Goal: Task Accomplishment & Management: Use online tool/utility

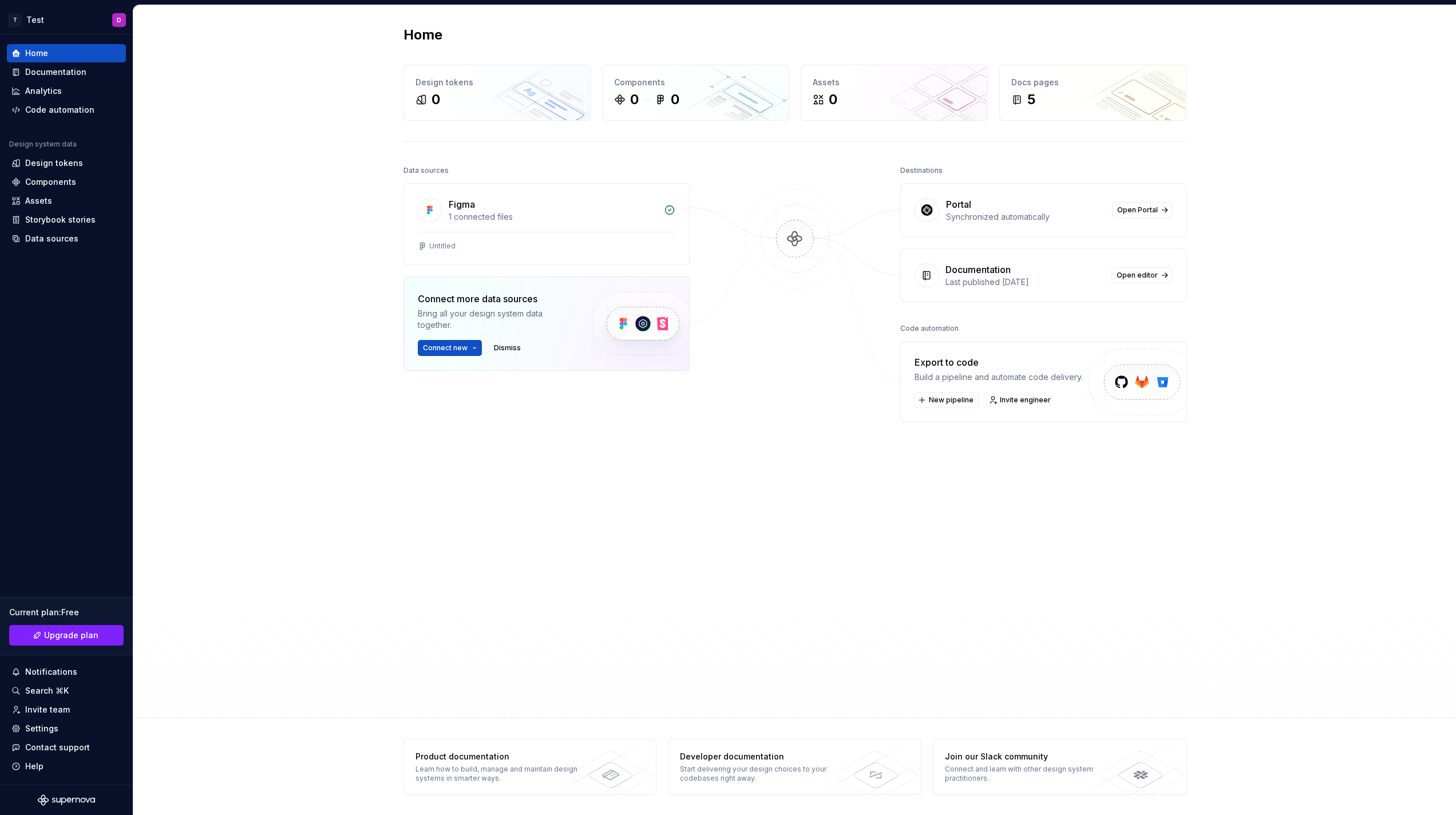
click at [523, 565] on div "Data sources Figma 1 connected files Untitled Connect more data sources Bring a…" at bounding box center [547, 407] width 286 height 489
click at [785, 248] on img at bounding box center [795, 250] width 111 height 124
click at [793, 240] on img at bounding box center [795, 250] width 111 height 124
click at [1144, 277] on span "Open editor" at bounding box center [1137, 275] width 41 height 9
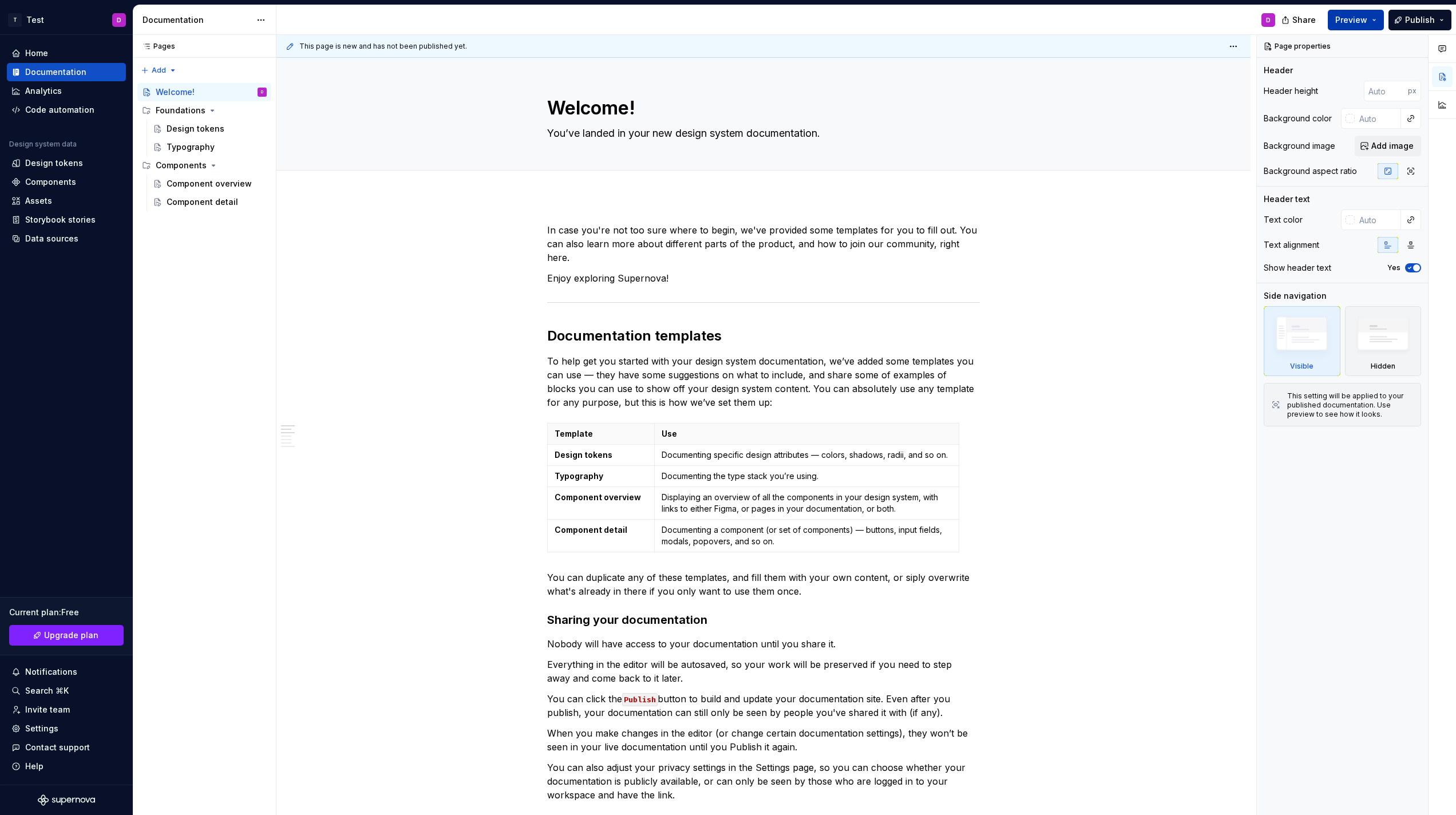
click at [1356, 19] on span "Preview" at bounding box center [1352, 20] width 32 height 12
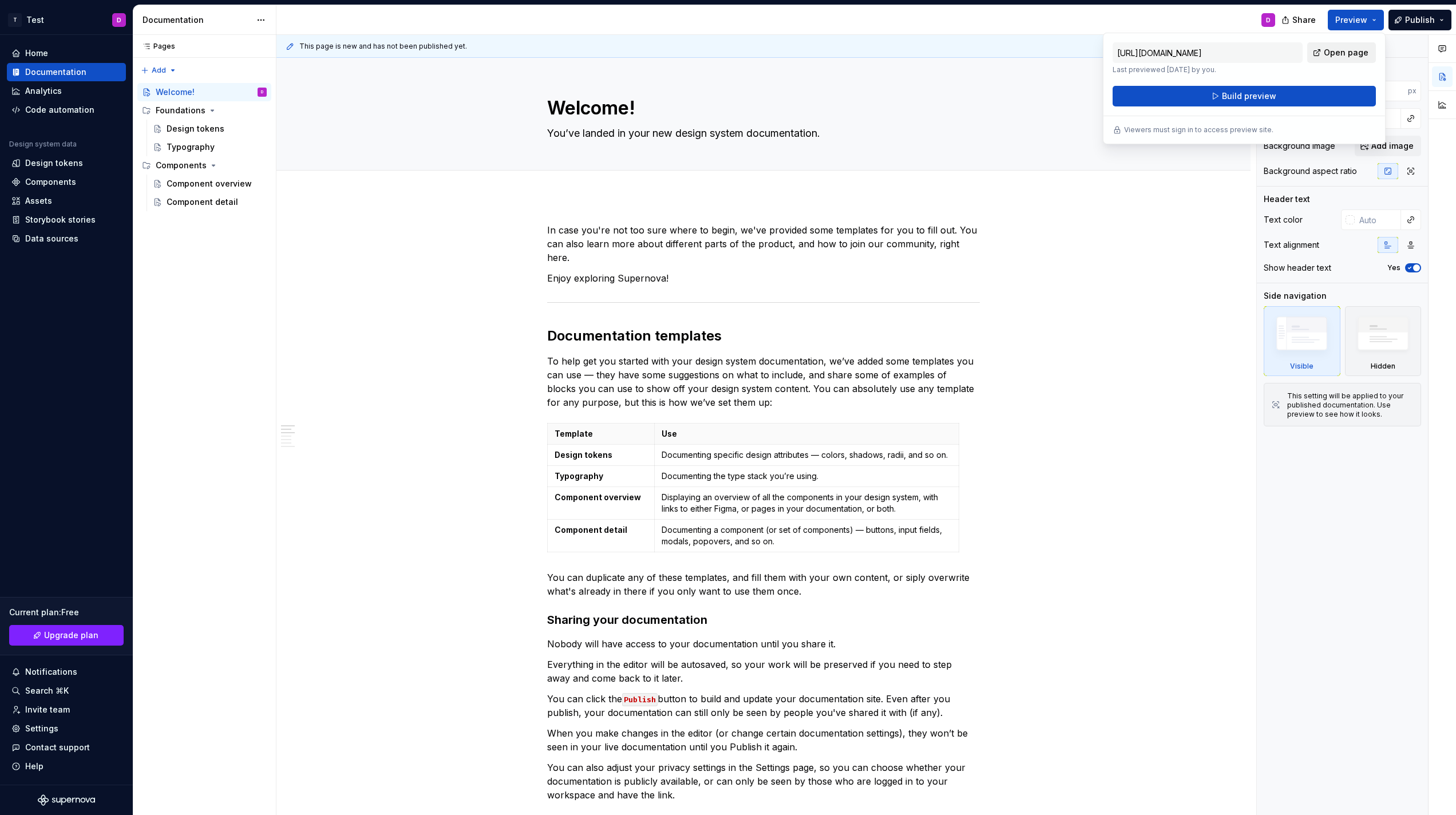
click at [1346, 57] on span "Open page" at bounding box center [1346, 53] width 44 height 12
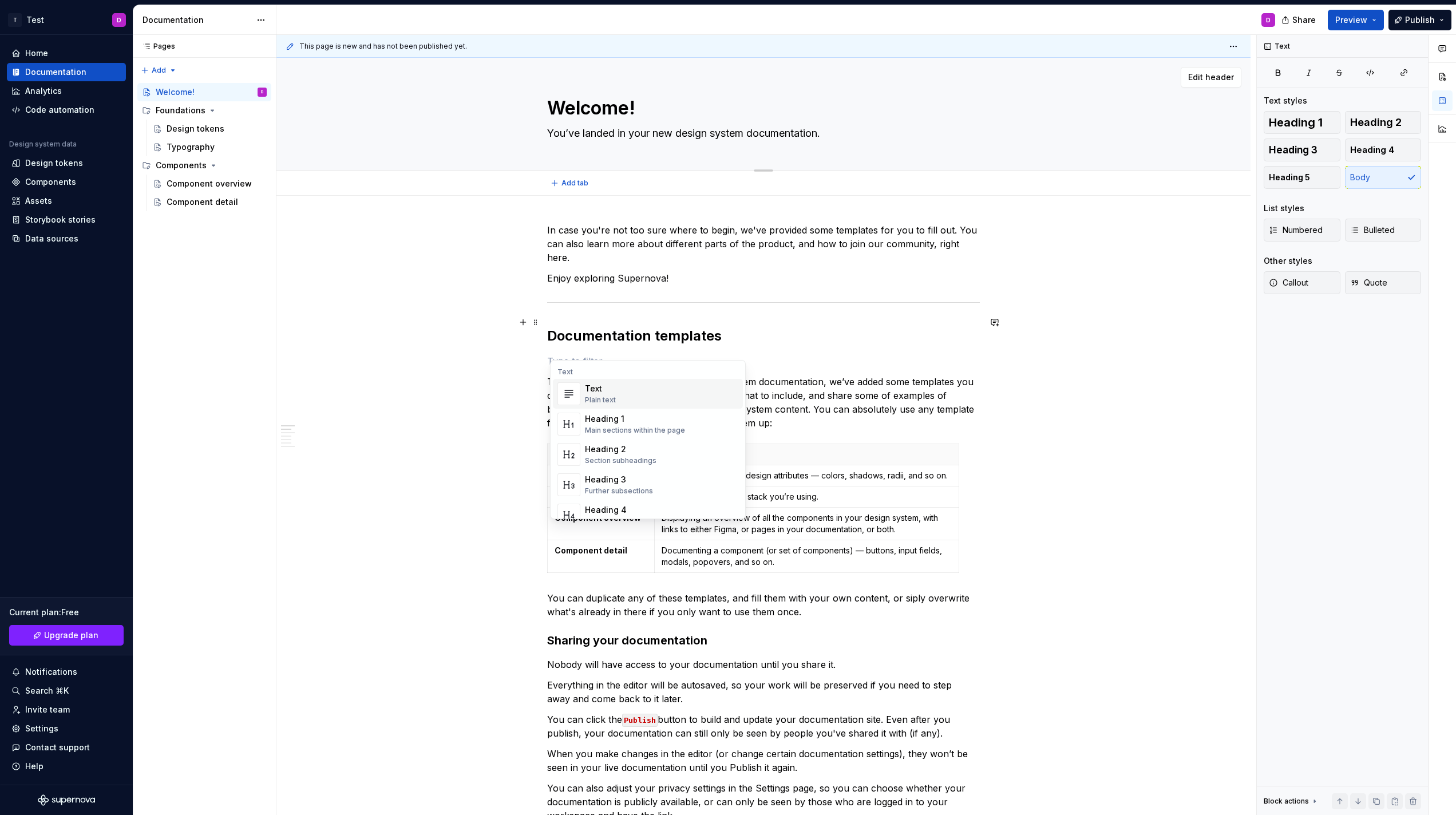
click at [1107, 150] on div "Welcome! You’ve landed in your new design system documentation." at bounding box center [763, 114] width 883 height 112
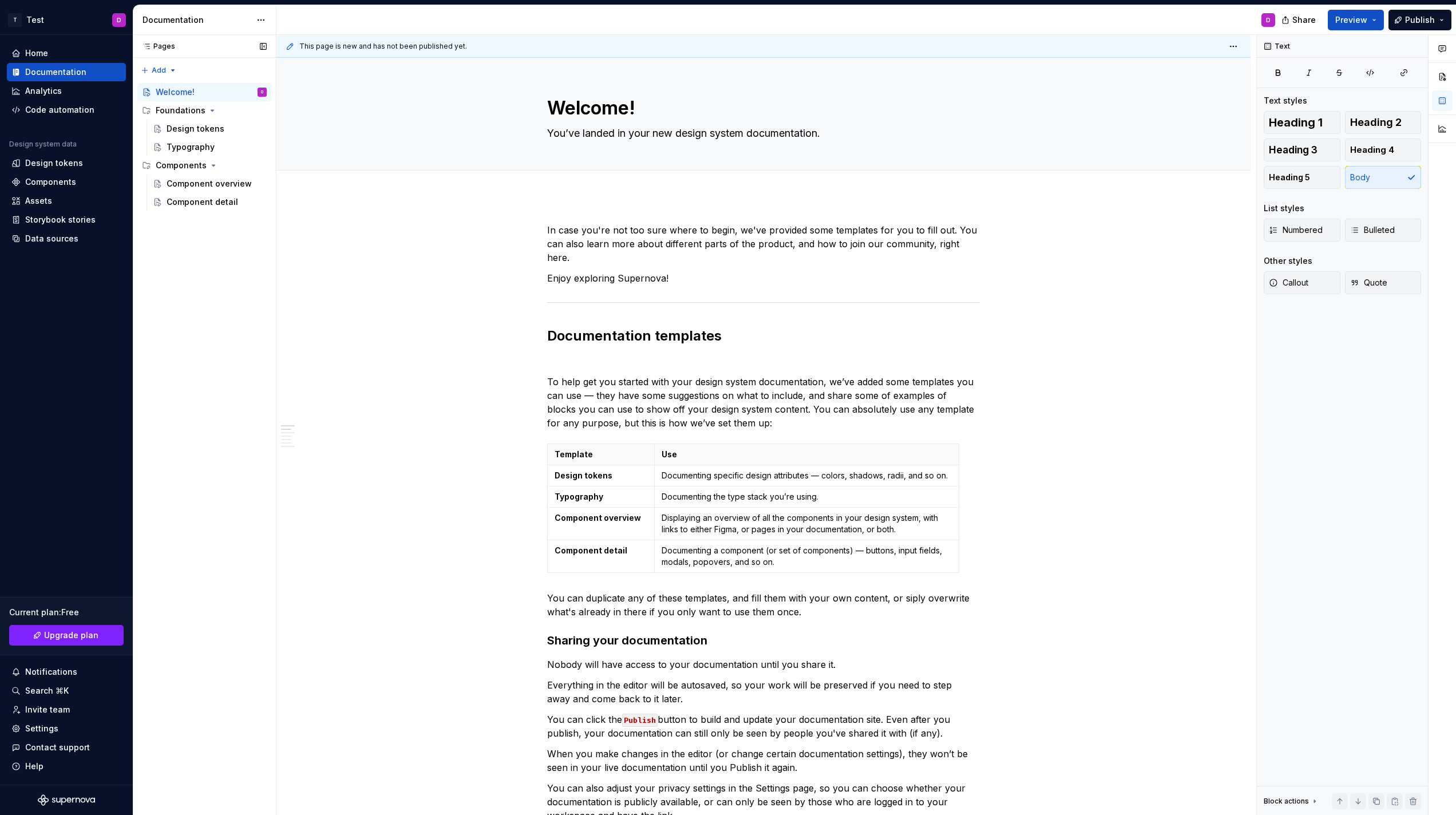
click at [224, 609] on div "Pages Pages Add Accessibility guide for tree Page tree. Navigate the tree with …" at bounding box center [204, 425] width 143 height 781
click at [90, 635] on span "Upgrade plan" at bounding box center [71, 635] width 54 height 12
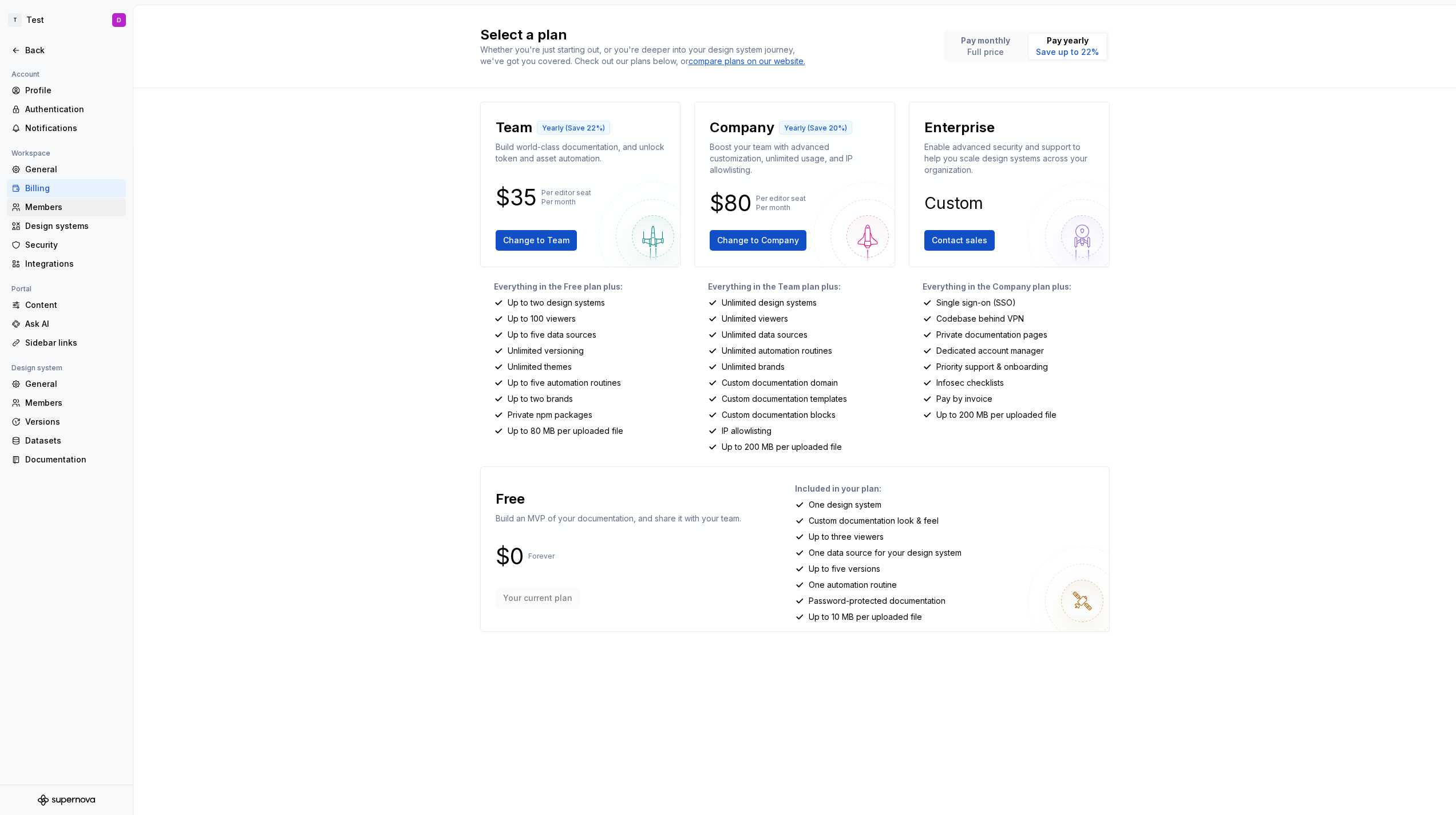
click at [39, 212] on div "Members" at bounding box center [73, 207] width 96 height 12
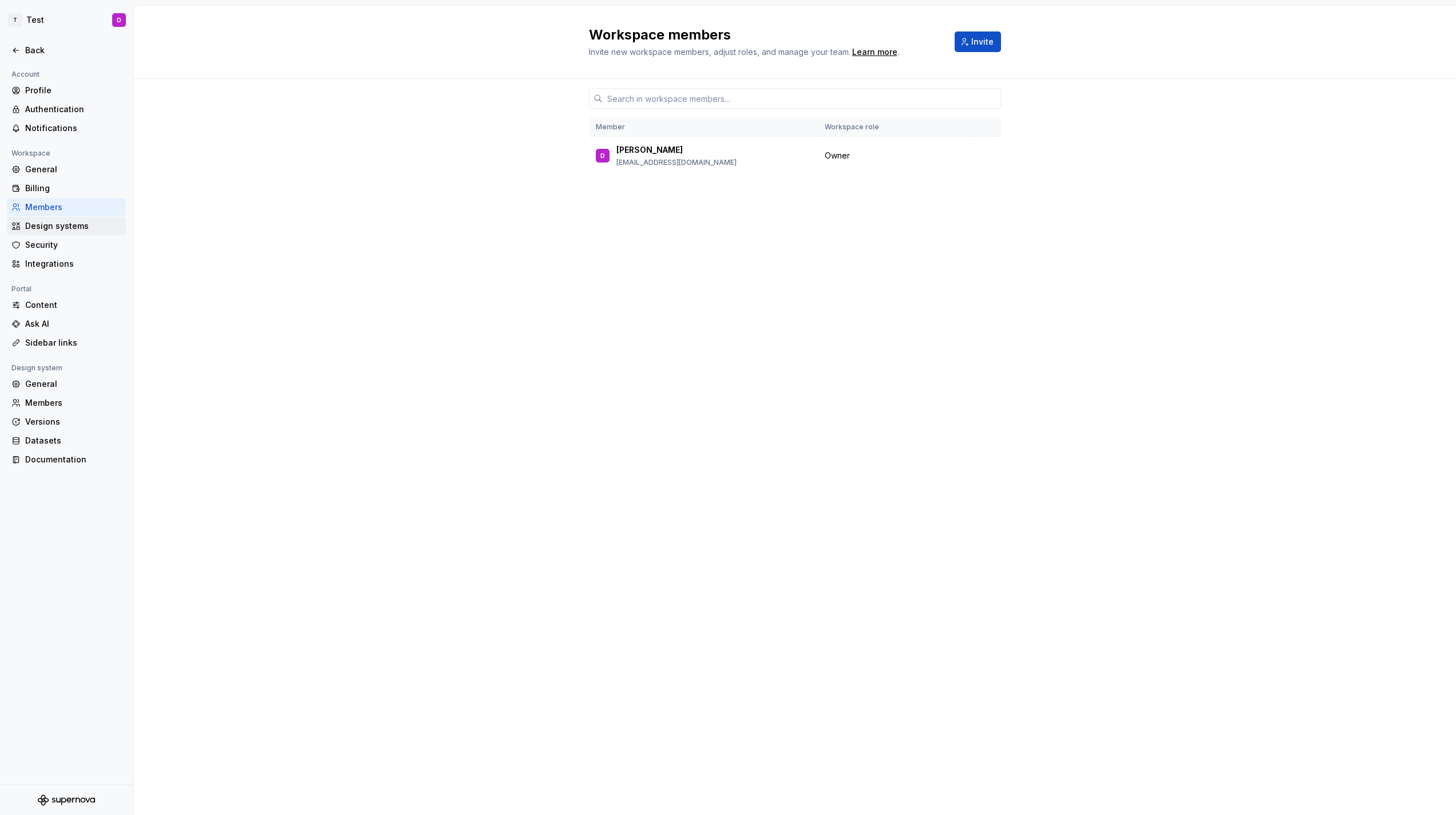
click at [39, 226] on div "Design systems" at bounding box center [73, 226] width 96 height 12
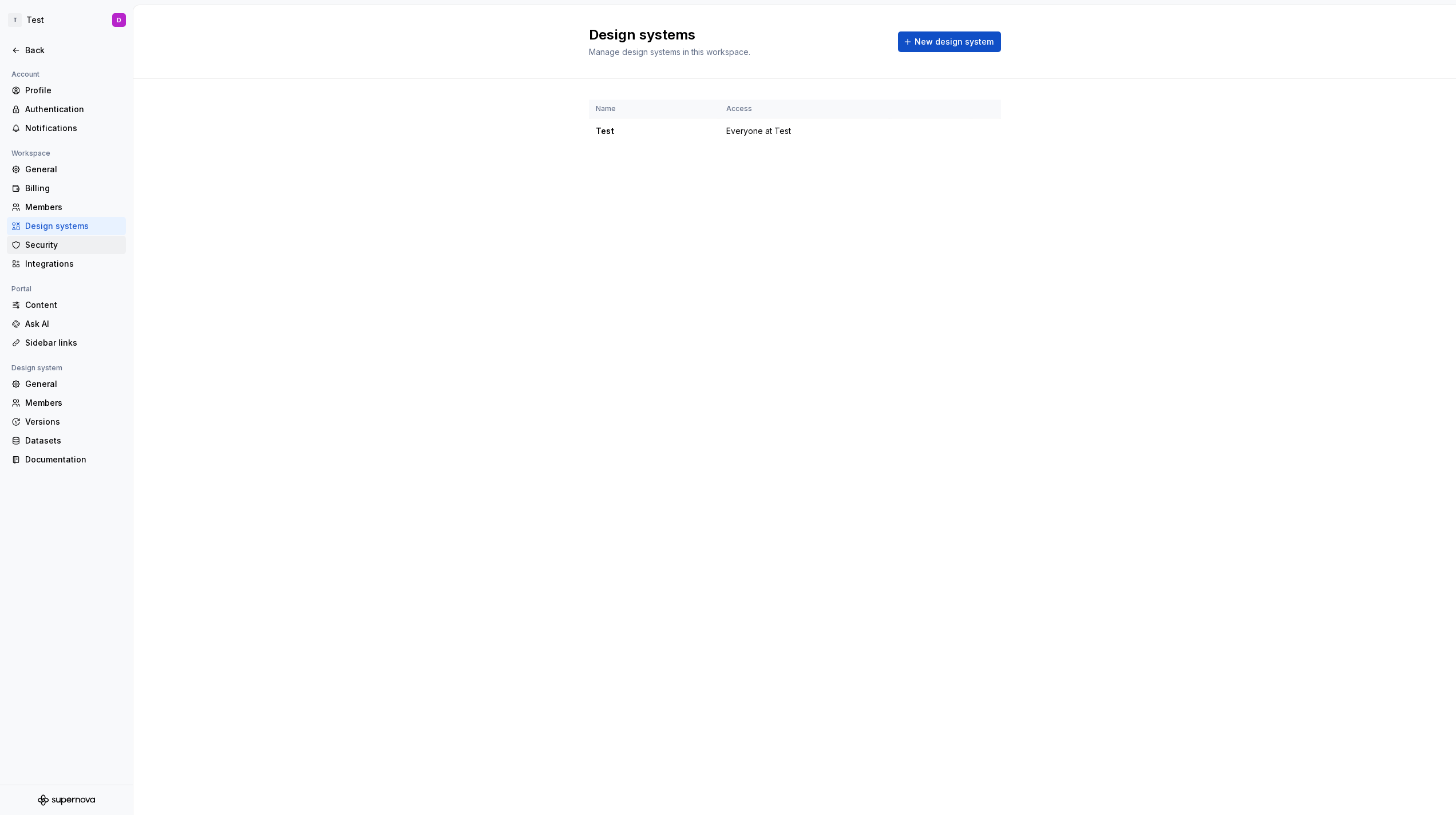
click at [45, 237] on div "Security" at bounding box center [66, 245] width 119 height 18
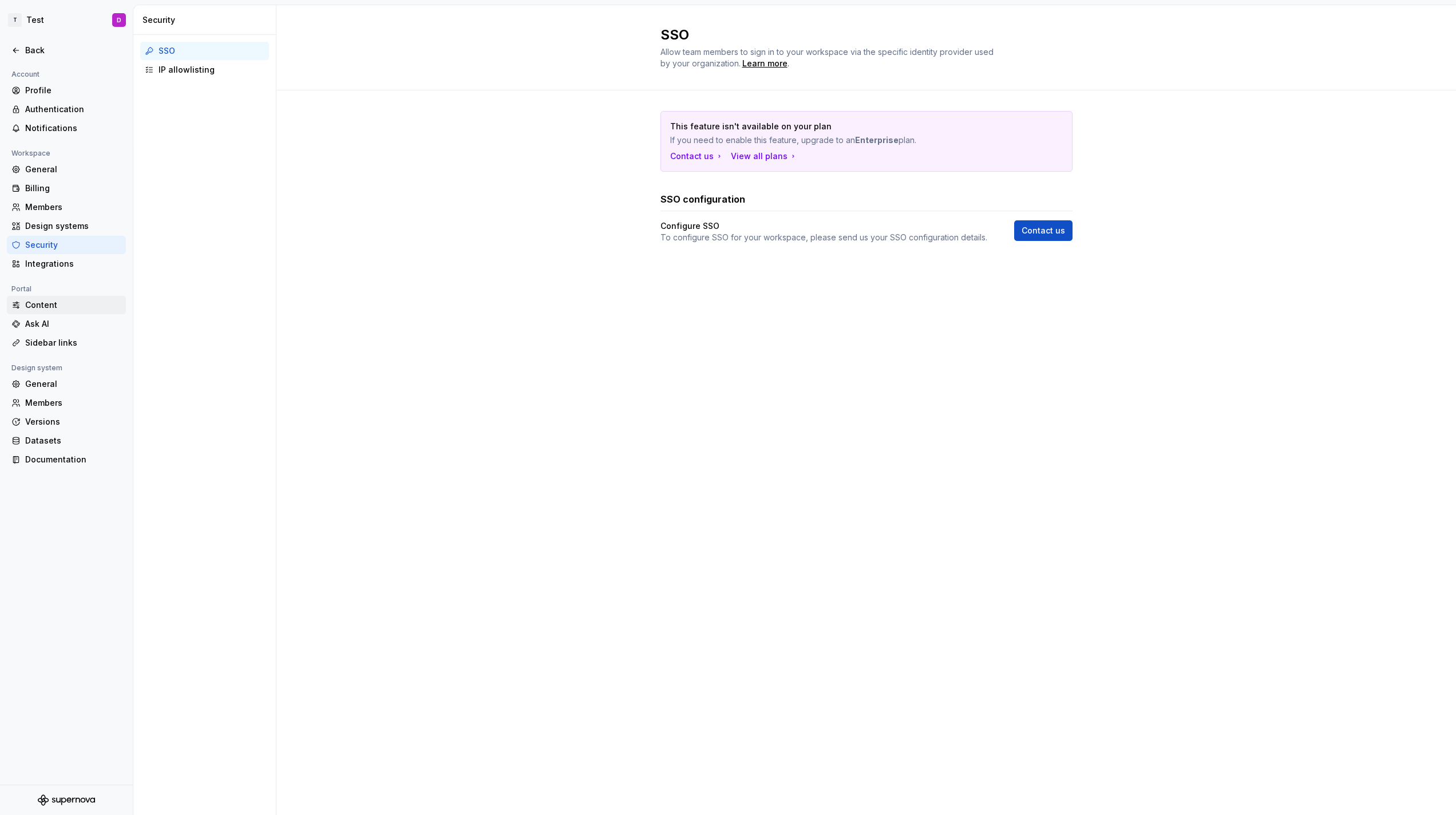
click at [52, 308] on div "Content" at bounding box center [73, 305] width 96 height 12
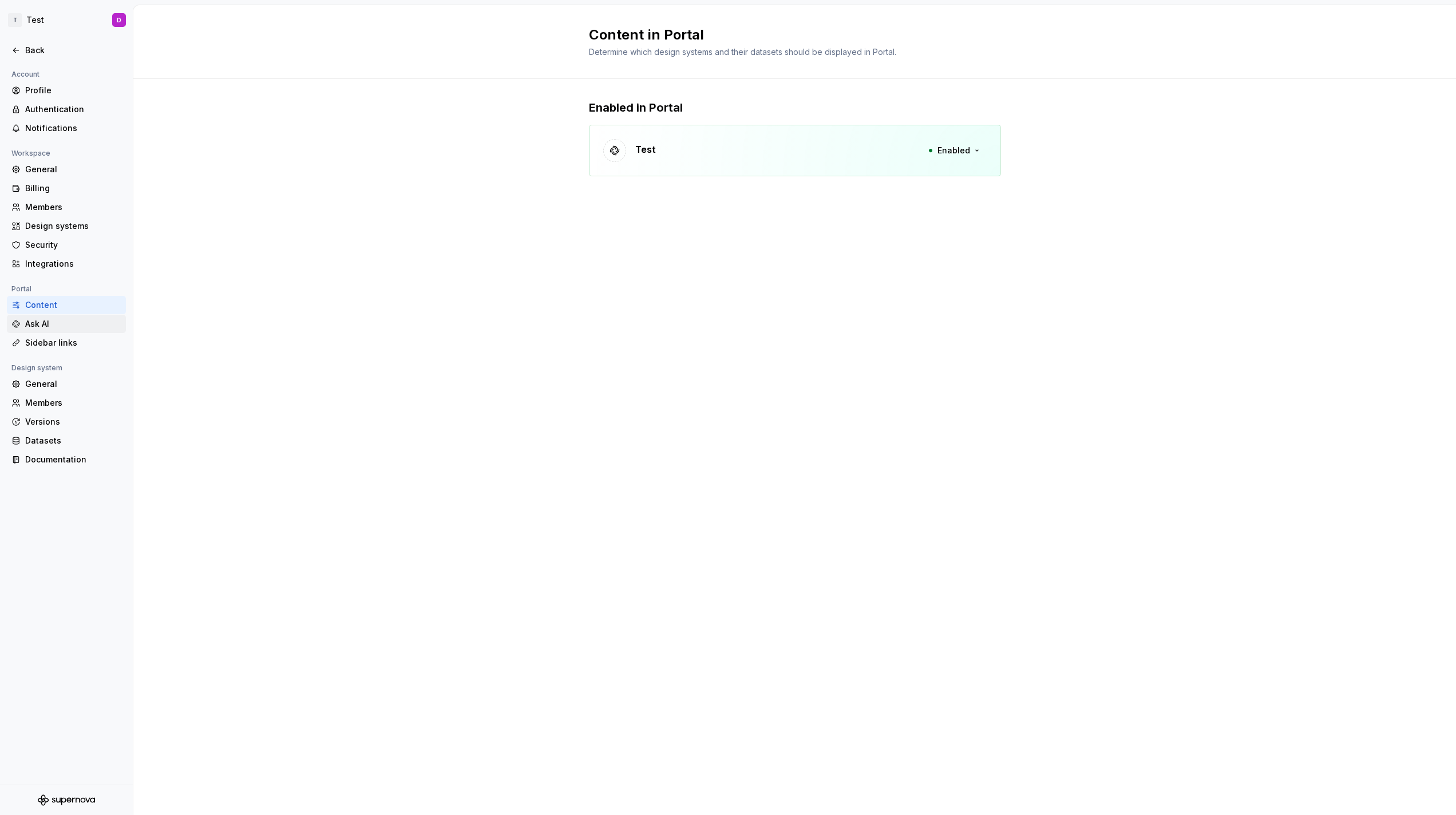
click at [54, 332] on div "Ask AI" at bounding box center [66, 324] width 119 height 18
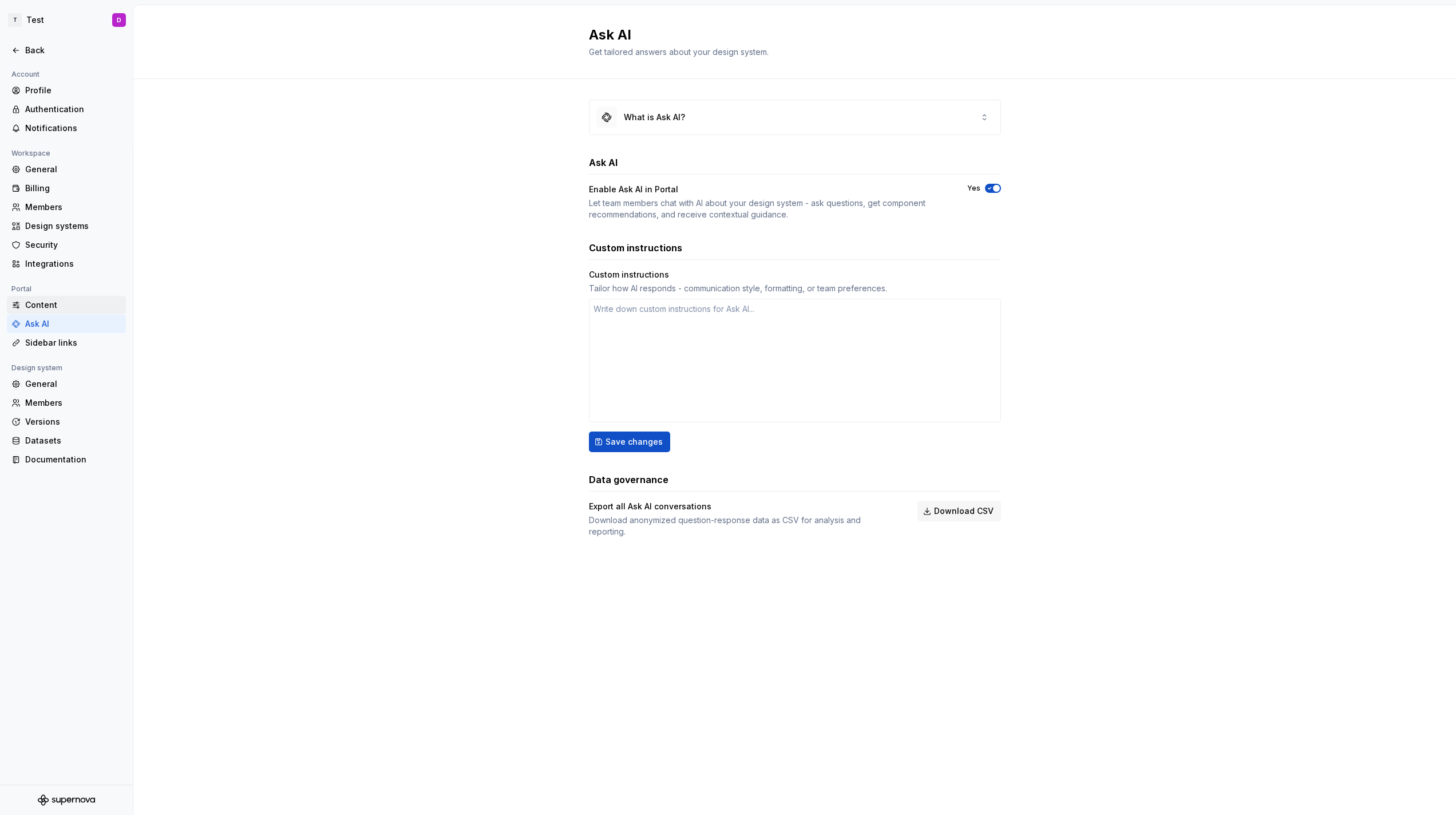
click at [63, 311] on div "Content" at bounding box center [66, 305] width 119 height 18
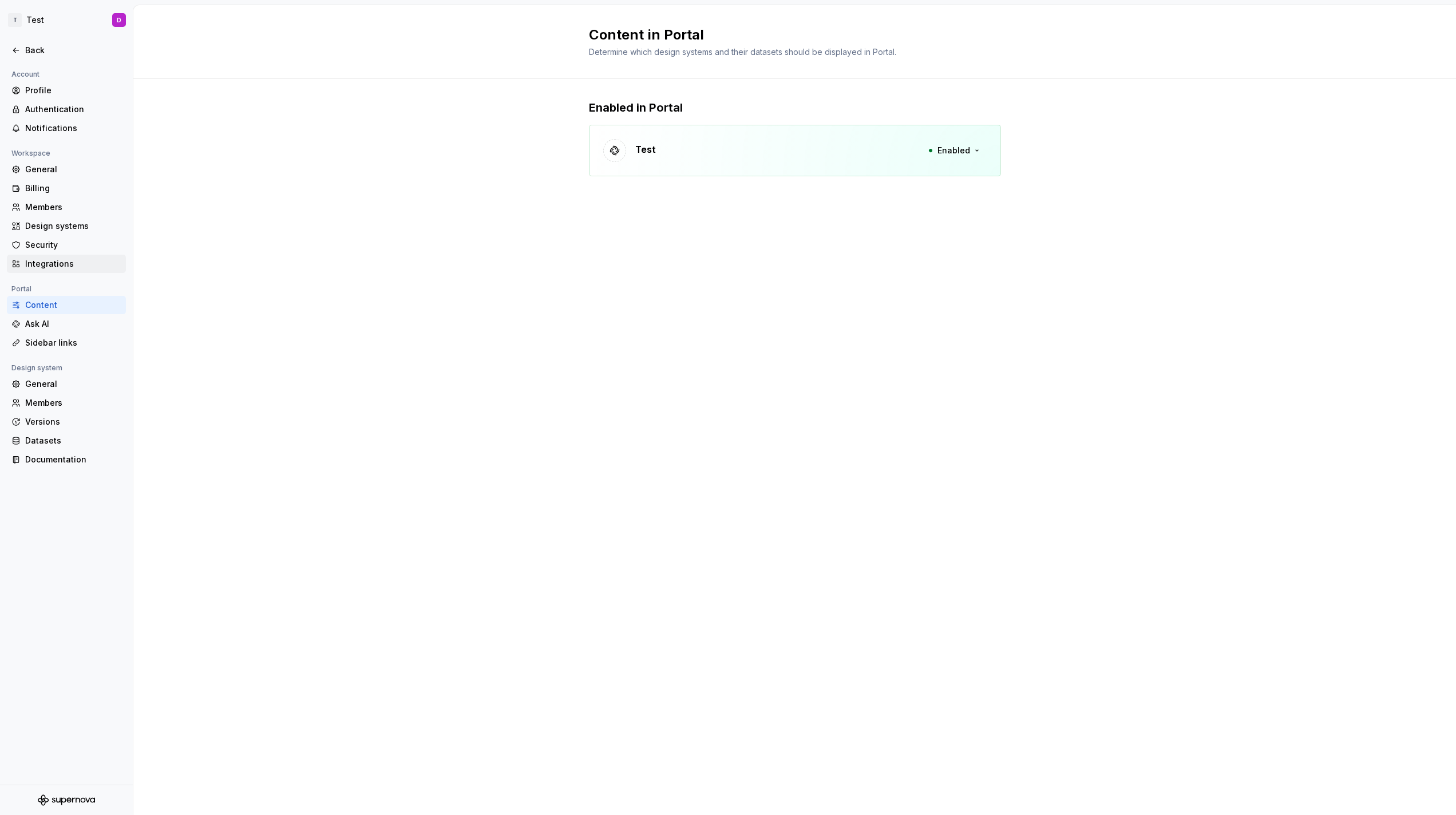
click at [64, 264] on div "Integrations" at bounding box center [73, 264] width 96 height 12
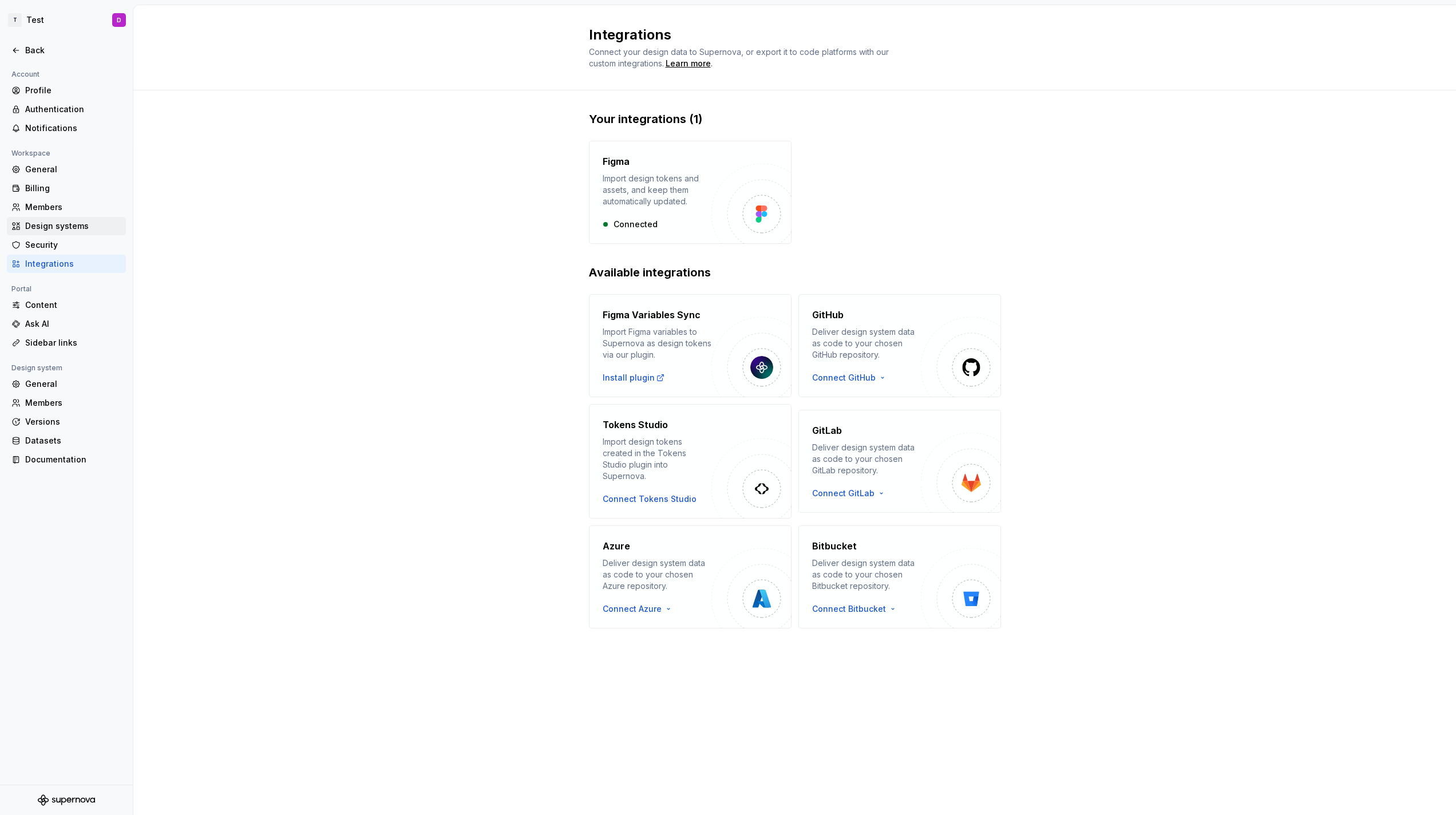
click at [55, 231] on div "Design systems" at bounding box center [73, 226] width 96 height 12
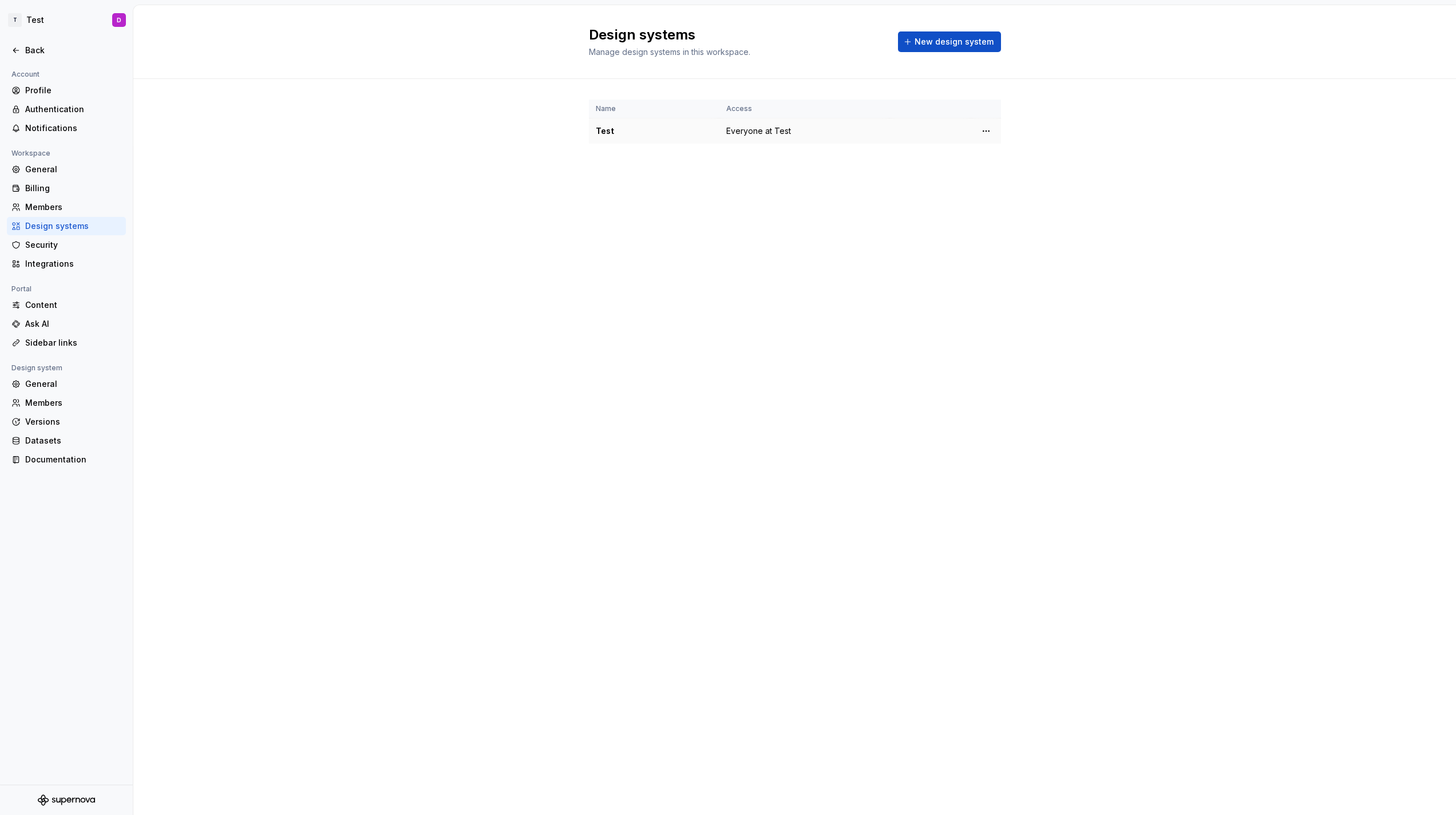
click at [793, 142] on td "Everyone at Test" at bounding box center [805, 132] width 171 height 26
click at [776, 128] on span "Everyone at Test" at bounding box center [758, 131] width 64 height 12
click at [643, 160] on div "Name Access Test Everyone at Test" at bounding box center [794, 133] width 412 height 108
click at [604, 126] on div "Test" at bounding box center [654, 131] width 117 height 12
click at [981, 128] on html "T Test D Back Account Profile Authentication Notifications Workspace General Bi…" at bounding box center [728, 408] width 1456 height 815
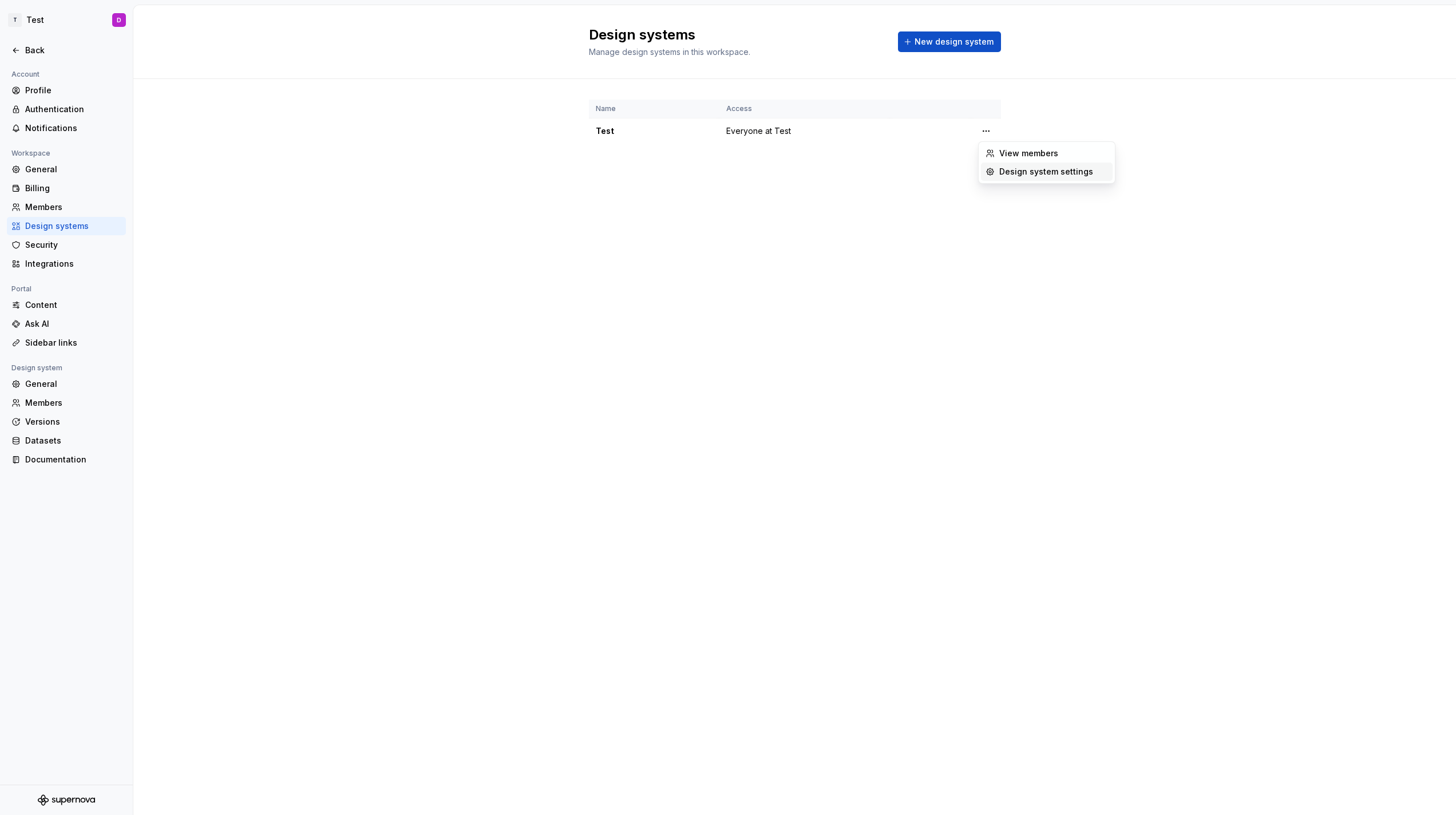
click at [1018, 170] on div "Design system settings" at bounding box center [1054, 172] width 109 height 12
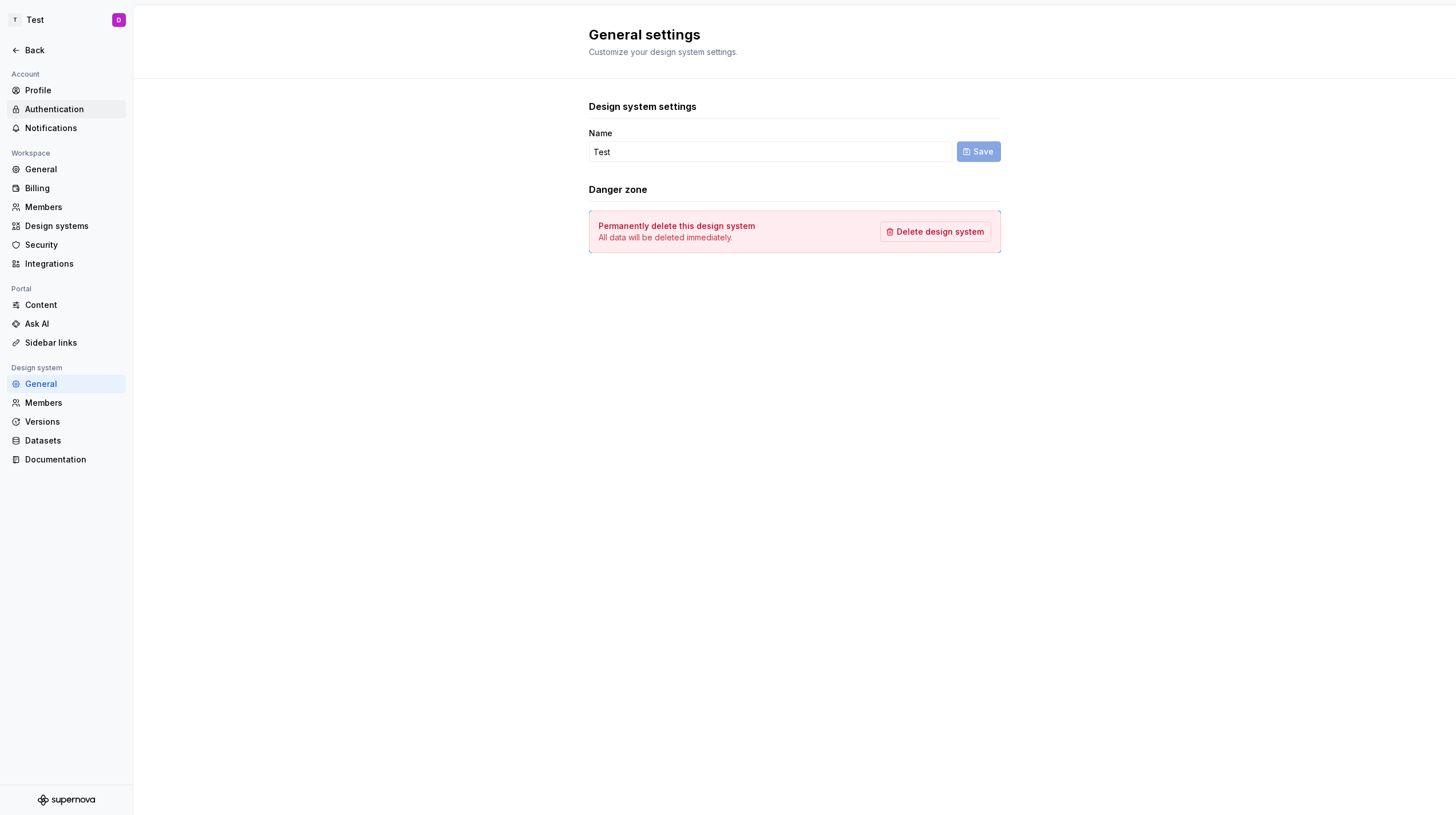
click at [59, 110] on div "Authentication" at bounding box center [73, 110] width 96 height 12
click at [54, 87] on div "Profile" at bounding box center [73, 90] width 96 height 12
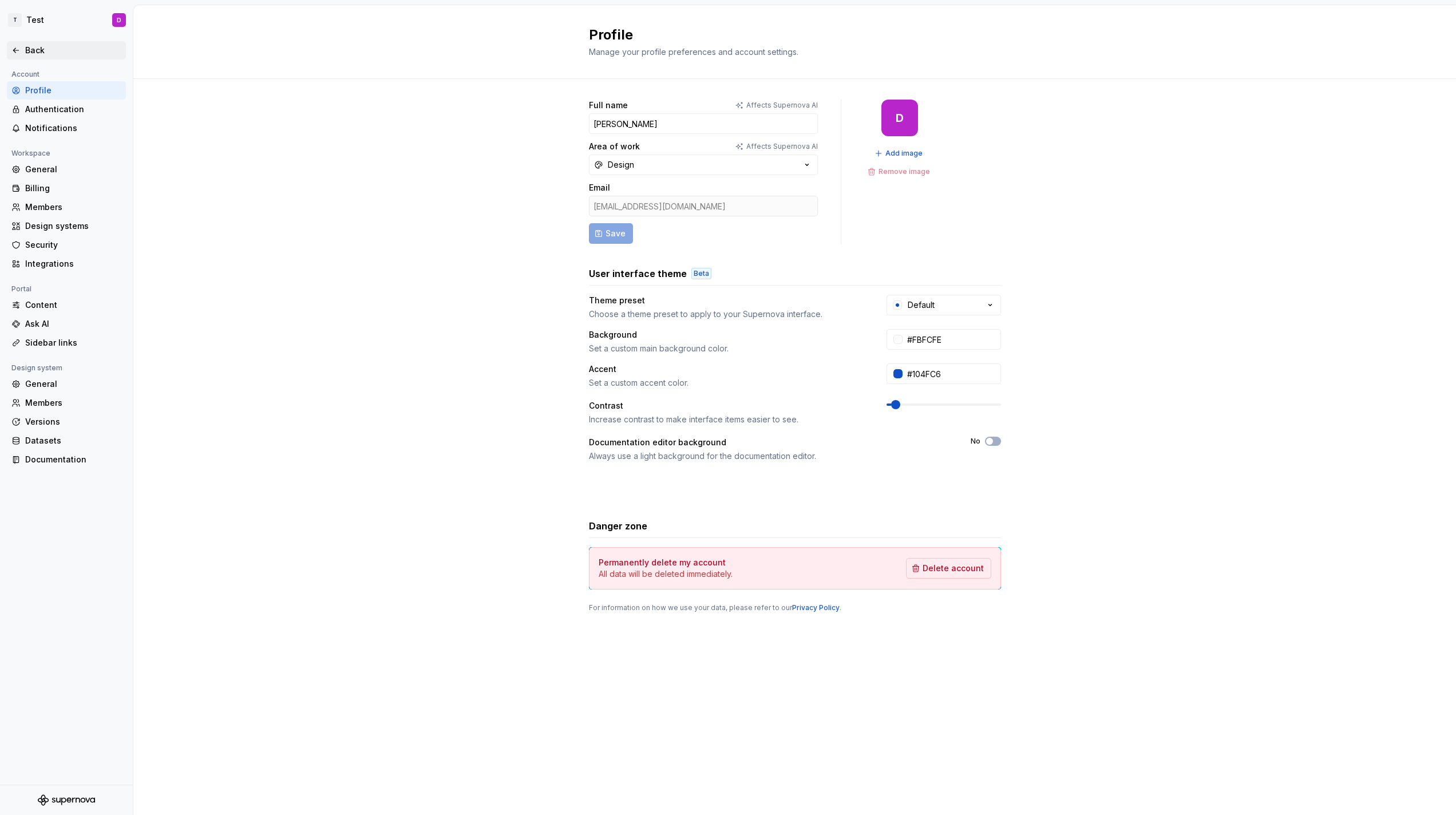
click at [25, 57] on div "Back" at bounding box center [66, 50] width 119 height 18
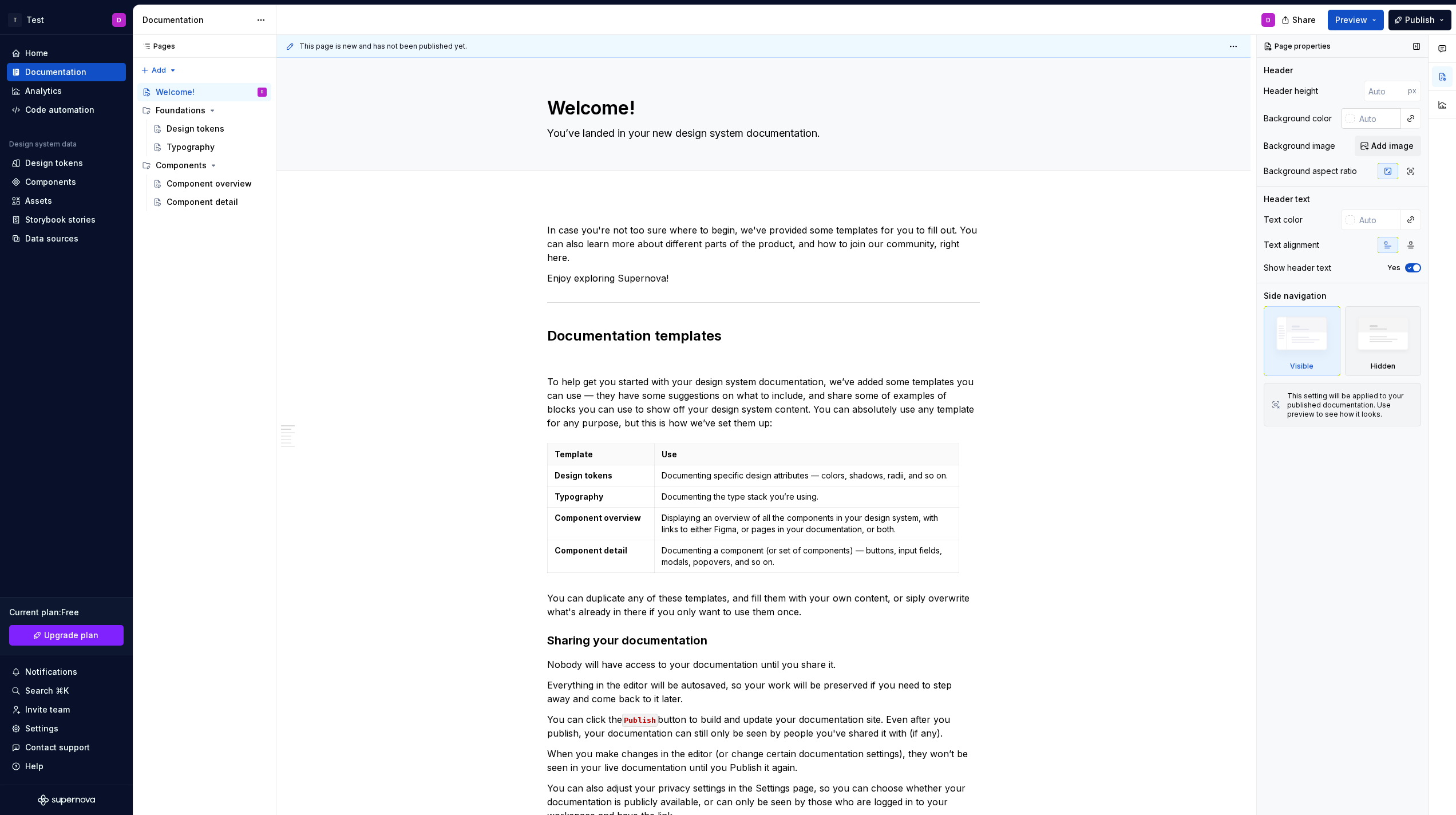
click at [1380, 126] on input "text" at bounding box center [1378, 119] width 46 height 21
click at [1286, 115] on div "Background color" at bounding box center [1298, 119] width 68 height 12
type textarea "*"
click at [1379, 117] on input "text" at bounding box center [1378, 119] width 46 height 21
type input "d"
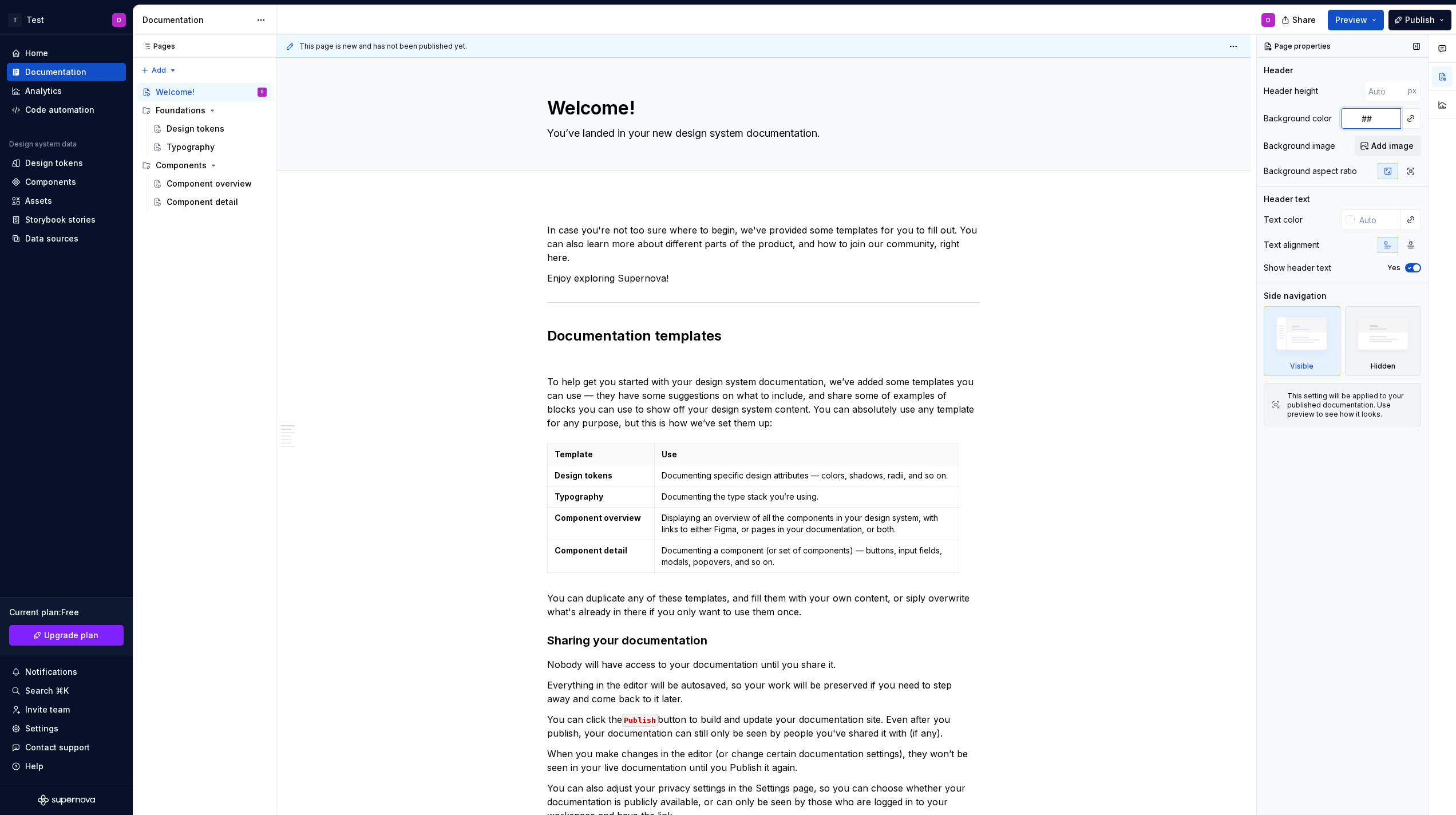
type input "#"
type textarea "*"
type input "#"
type textarea "*"
click at [1373, 112] on input "text" at bounding box center [1378, 119] width 46 height 21
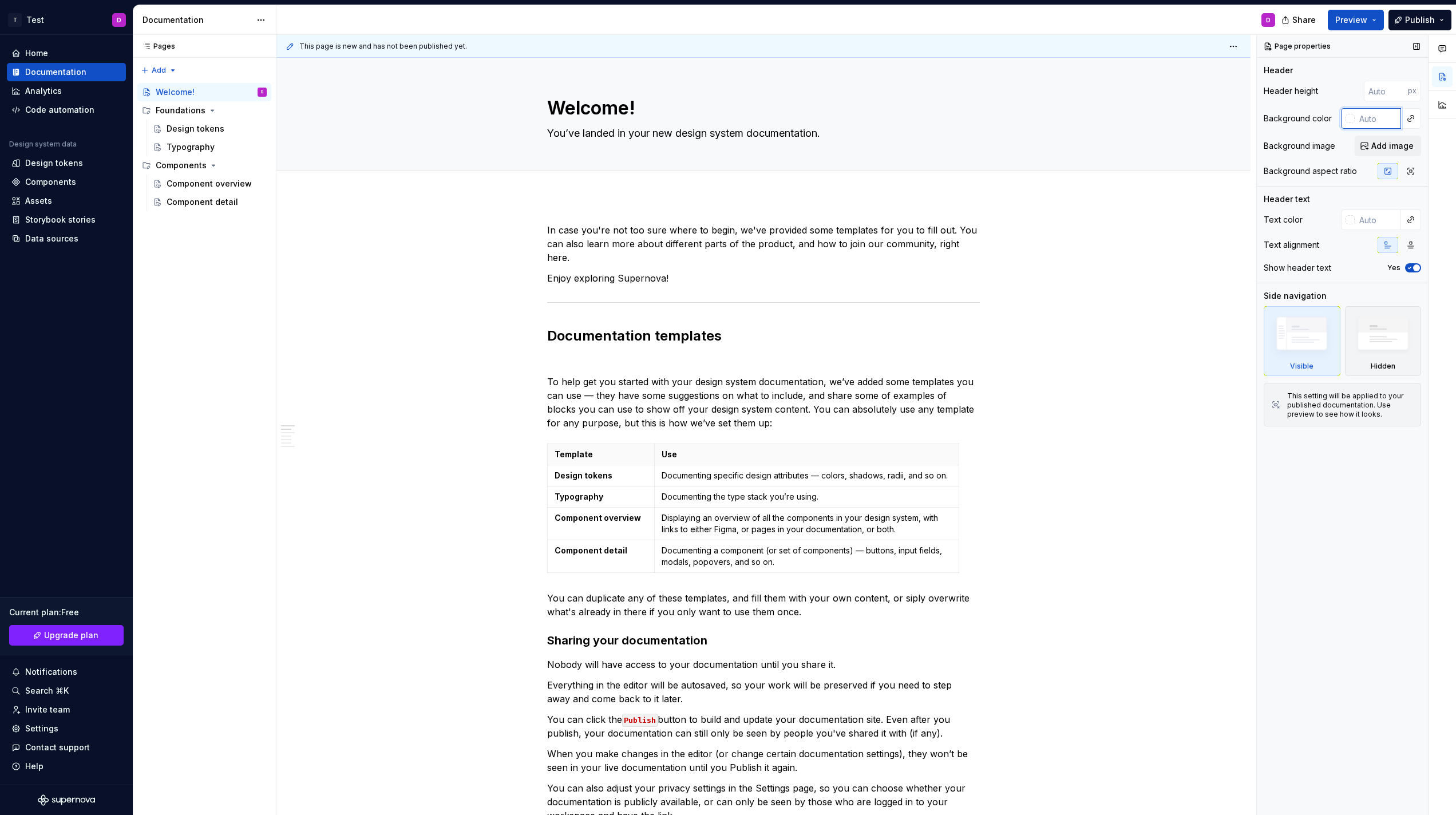
click at [1373, 112] on input "text" at bounding box center [1378, 119] width 46 height 21
paste input "#003D6A"
type input "#003D6A"
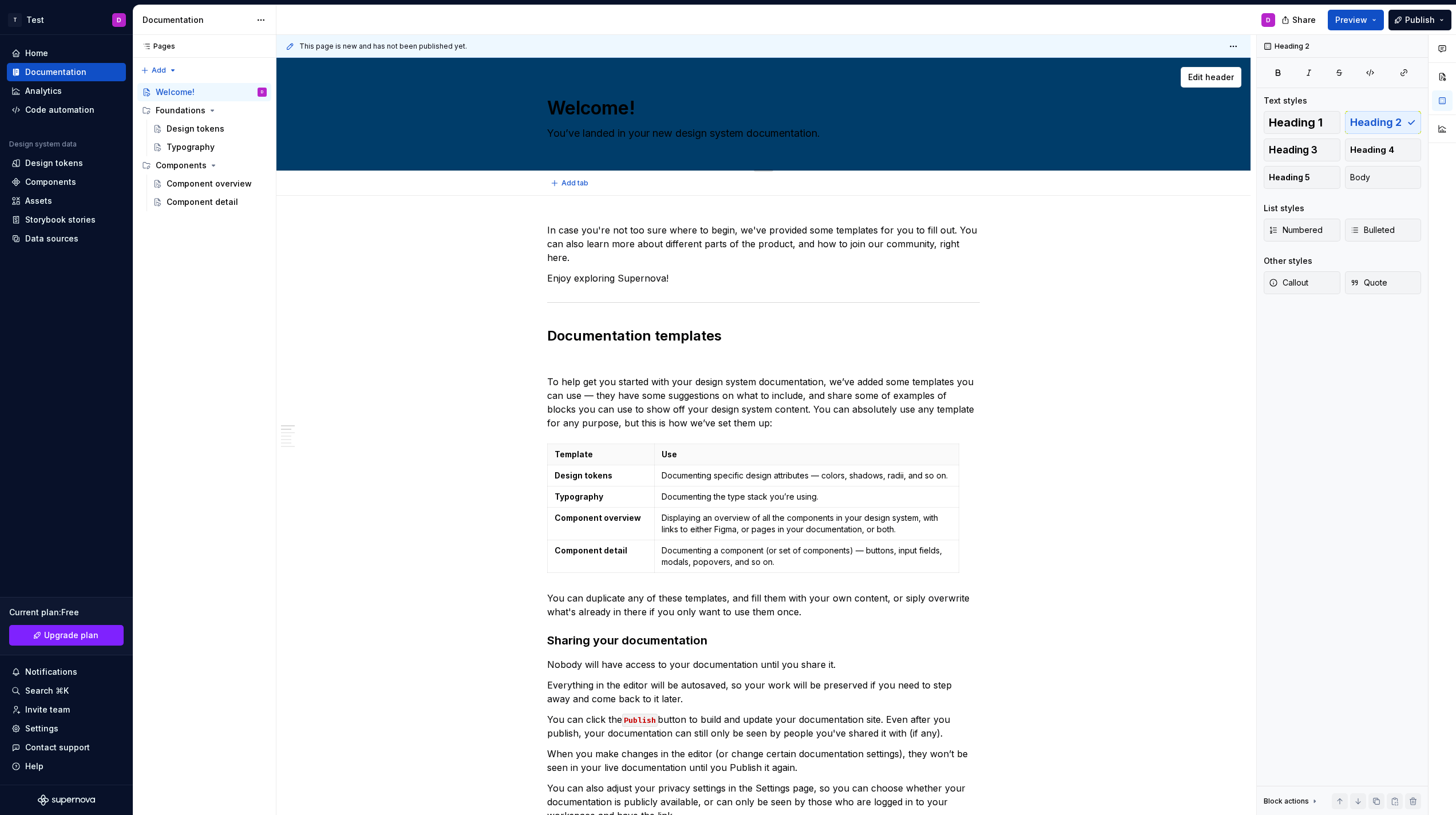
click at [515, 88] on div "Welcome! You’ve landed in your new design system documentation." at bounding box center [763, 114] width 883 height 112
click at [1433, 74] on button "button" at bounding box center [1442, 77] width 21 height 21
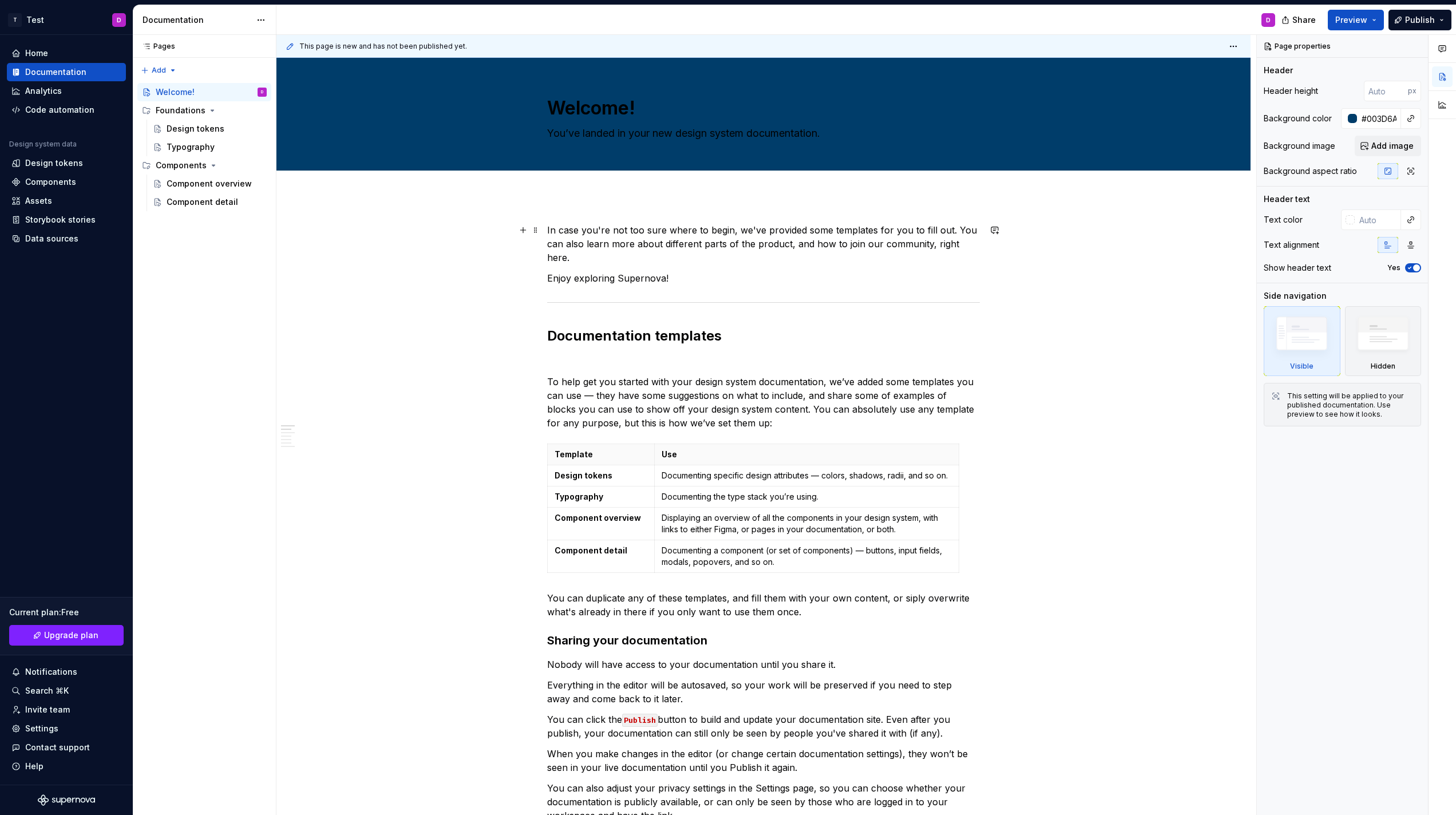
click at [725, 183] on div at bounding box center [763, 183] width 433 height 0
click at [593, 94] on div "Welcome! You’ve landed in your new design system documentation." at bounding box center [763, 114] width 433 height 112
click at [596, 106] on textarea "Welcome!" at bounding box center [761, 108] width 433 height 28
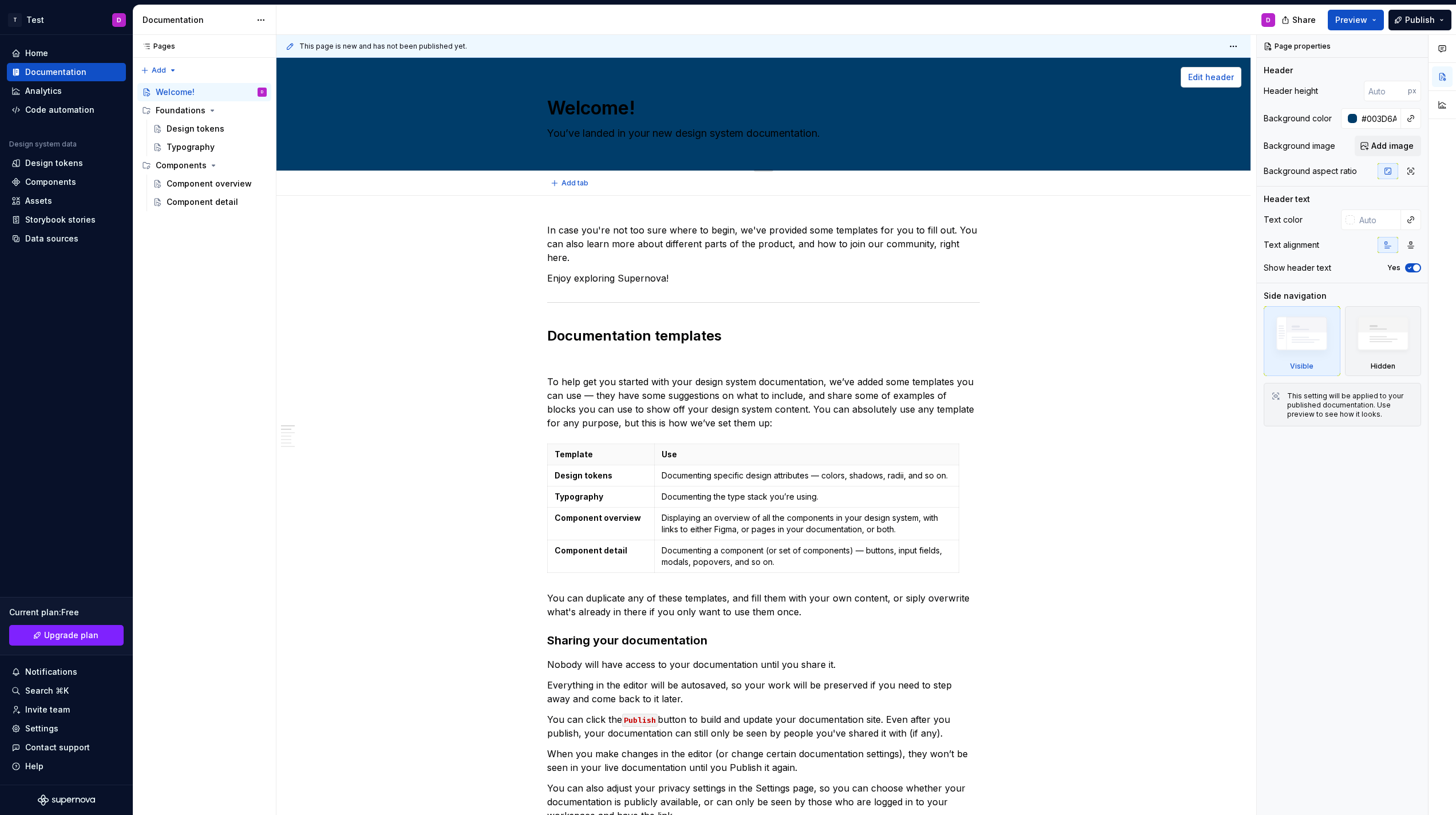
click at [1217, 74] on span "Edit header" at bounding box center [1211, 77] width 46 height 12
type textarea "*"
click at [1381, 115] on input "#003D6A" at bounding box center [1379, 119] width 44 height 21
type input "#"
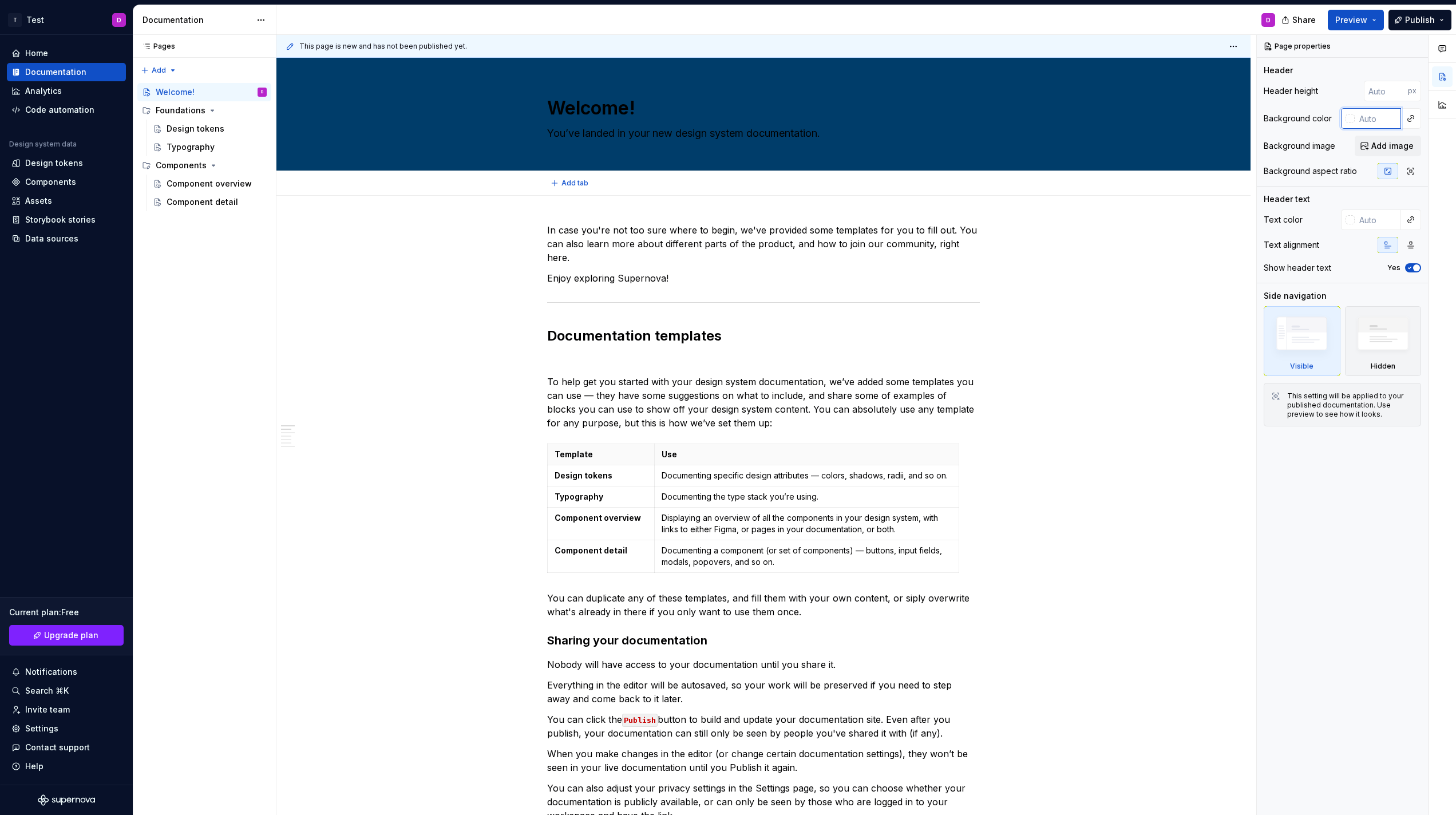
type textarea "*"
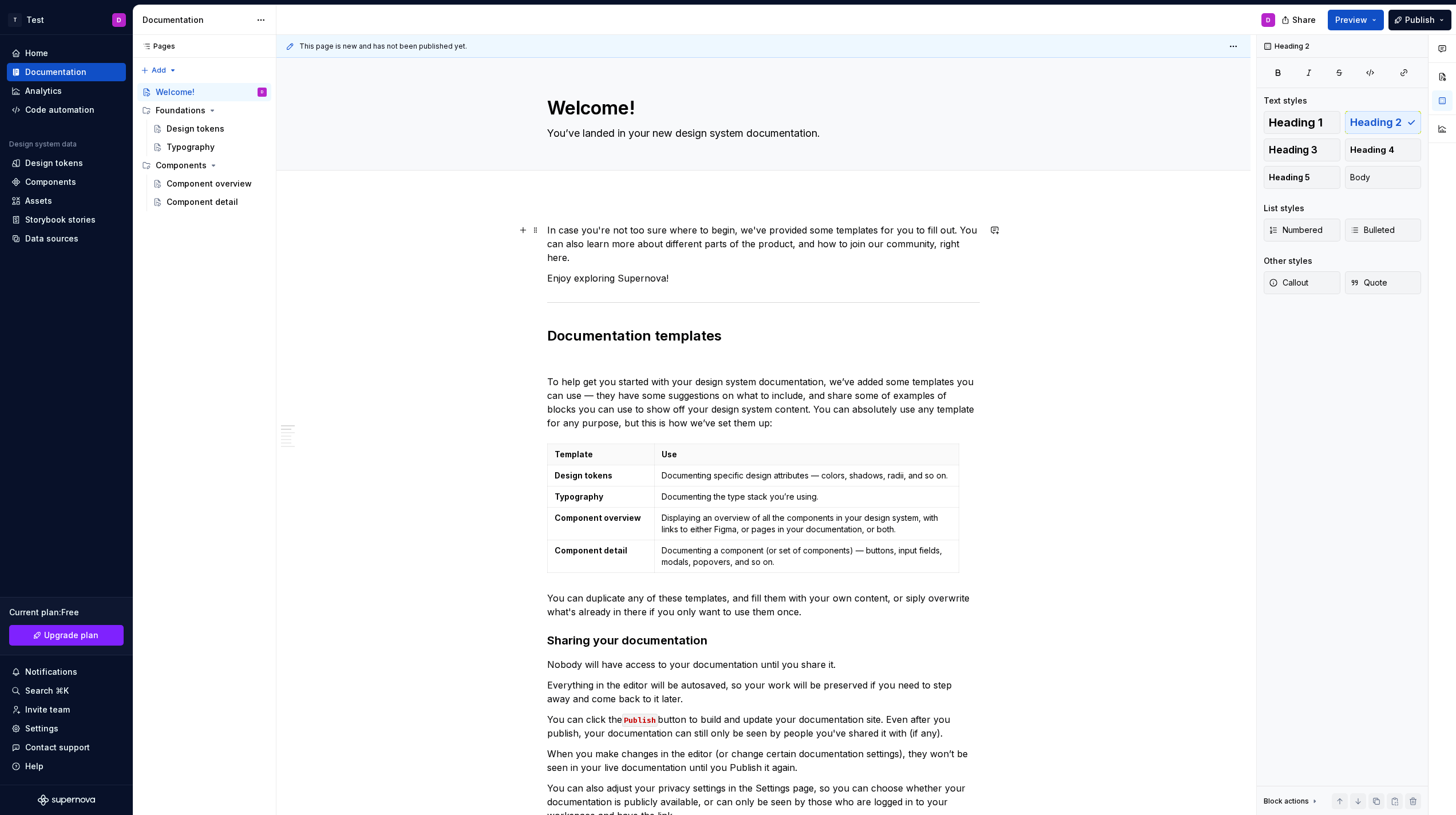
click at [540, 107] on div "Welcome! You’ve landed in your new design system documentation." at bounding box center [763, 114] width 883 height 112
click at [598, 106] on textarea "Welcome!" at bounding box center [761, 108] width 433 height 28
drag, startPoint x: 268, startPoint y: 191, endPoint x: 334, endPoint y: 91, distance: 119.8
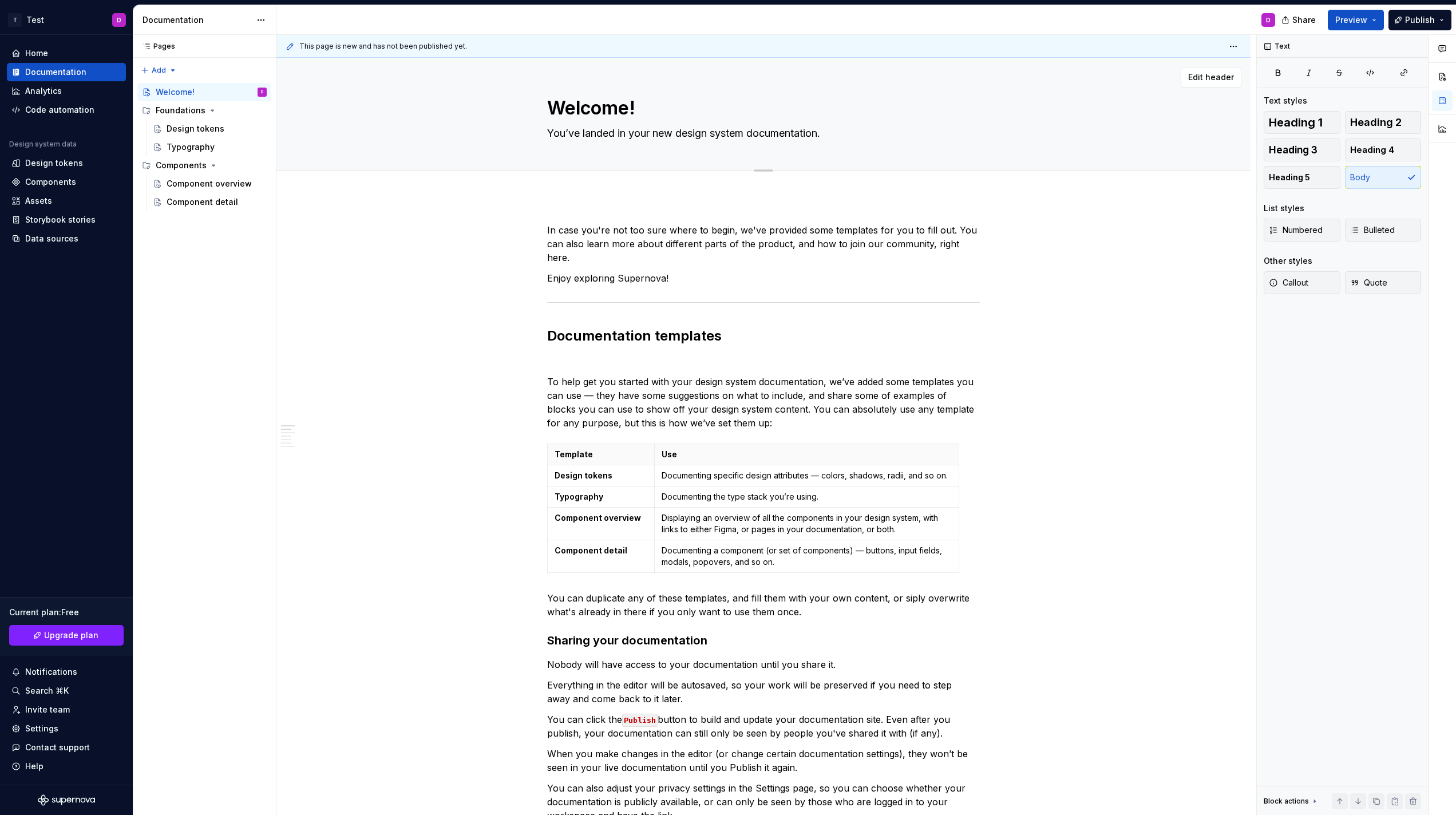
click at [272, 190] on div "Accessibility guide for tree Page tree. Navigate the tree with the arrow keys. …" at bounding box center [204, 146] width 143 height 135
click at [313, 35] on div "This page is new and has not been published yet." at bounding box center [763, 46] width 974 height 23
type textarea "*"
click at [103, 630] on link "Upgrade plan" at bounding box center [66, 635] width 115 height 21
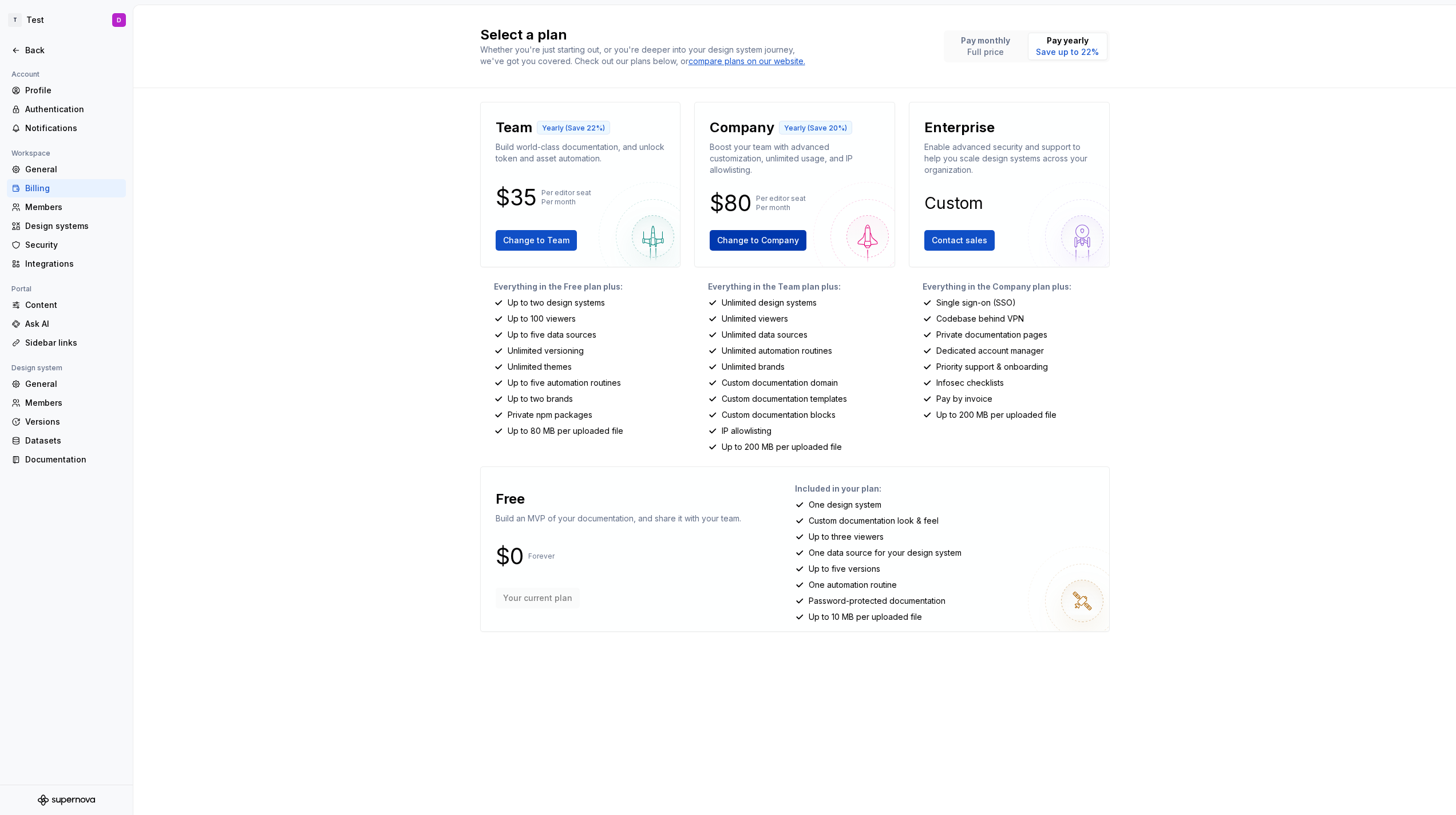
click at [772, 237] on span "Change to Company" at bounding box center [758, 241] width 82 height 12
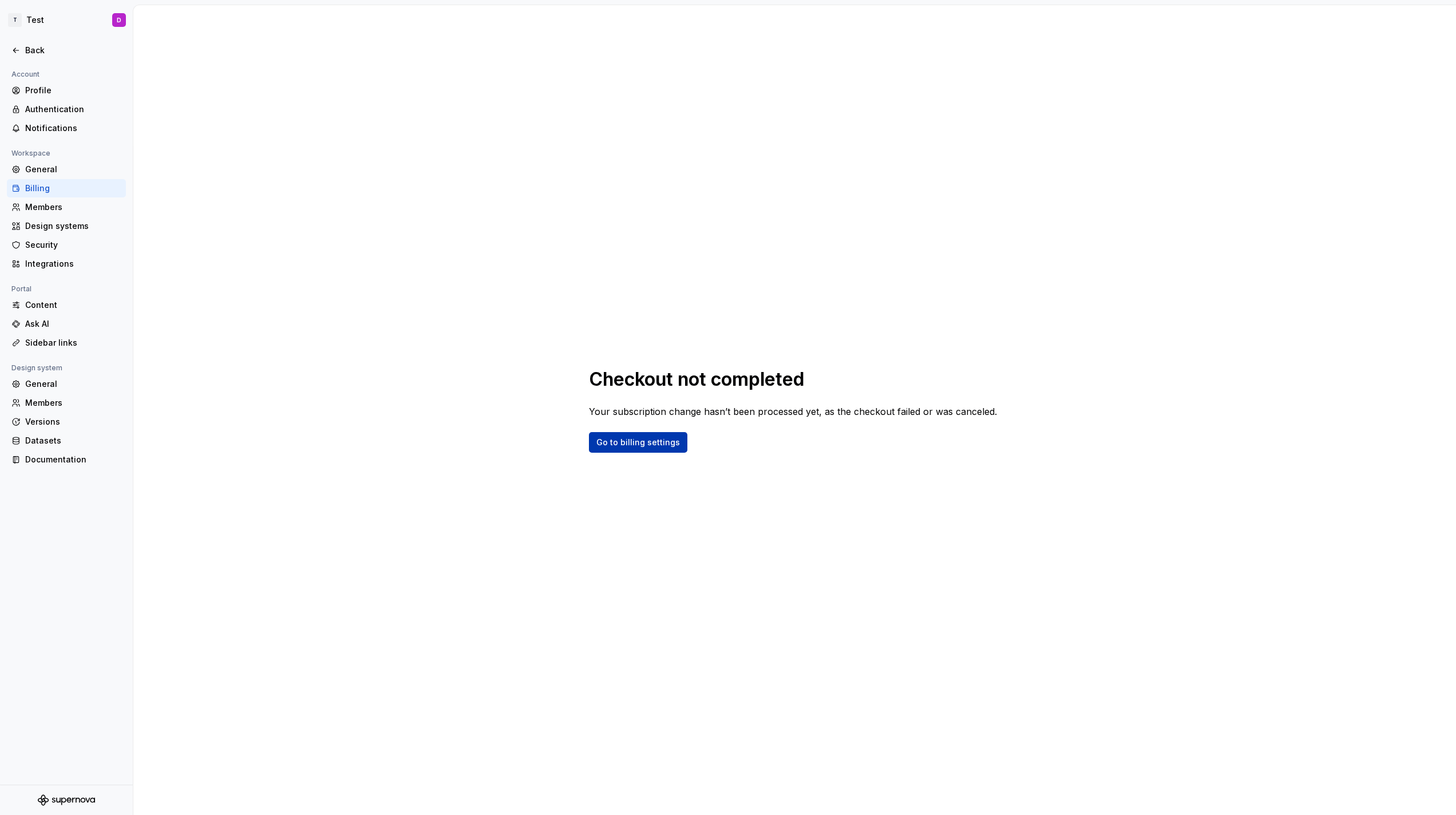
click at [621, 446] on span "Go to billing settings" at bounding box center [638, 442] width 84 height 12
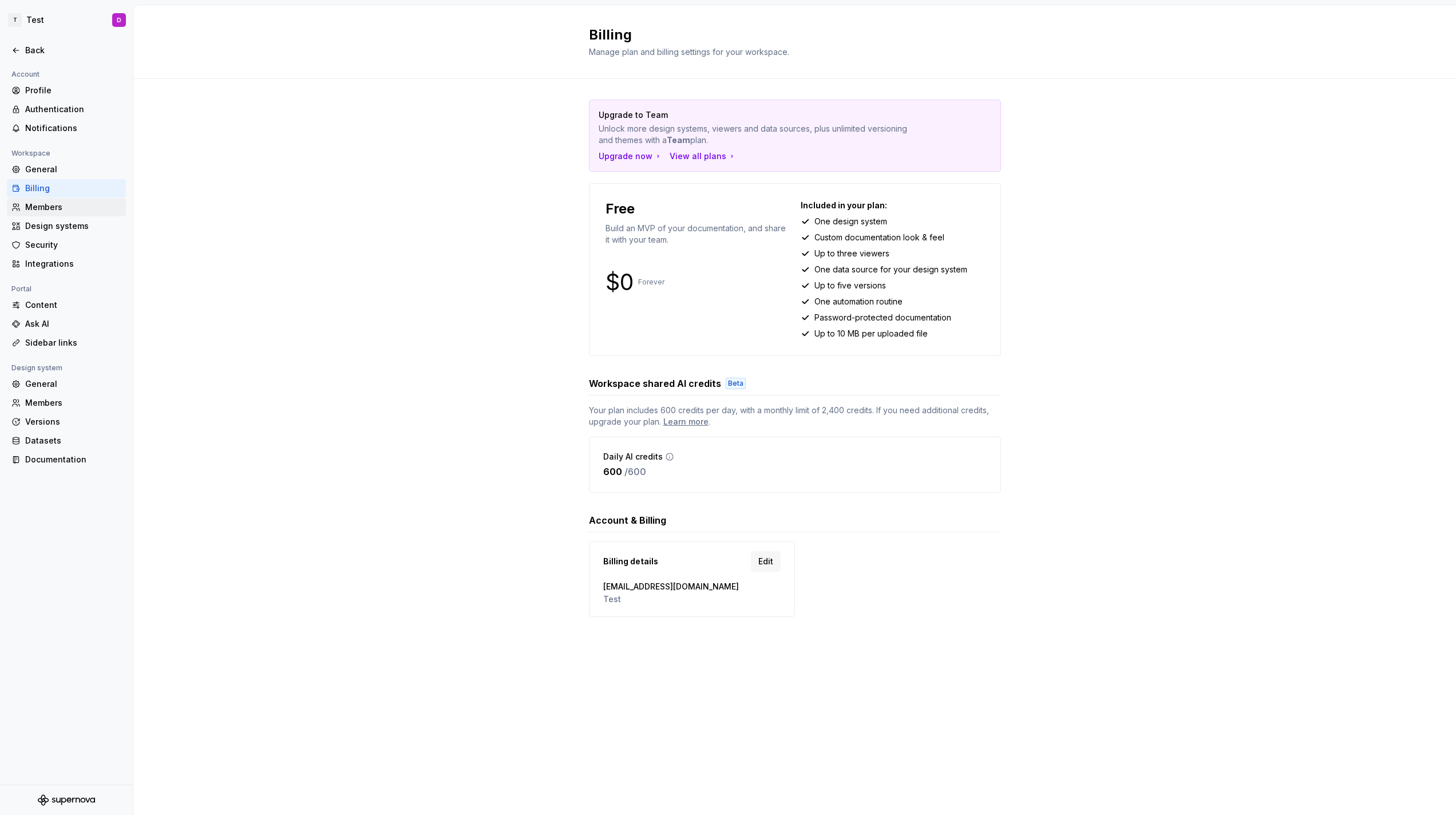
click at [70, 202] on div "Members" at bounding box center [73, 207] width 96 height 12
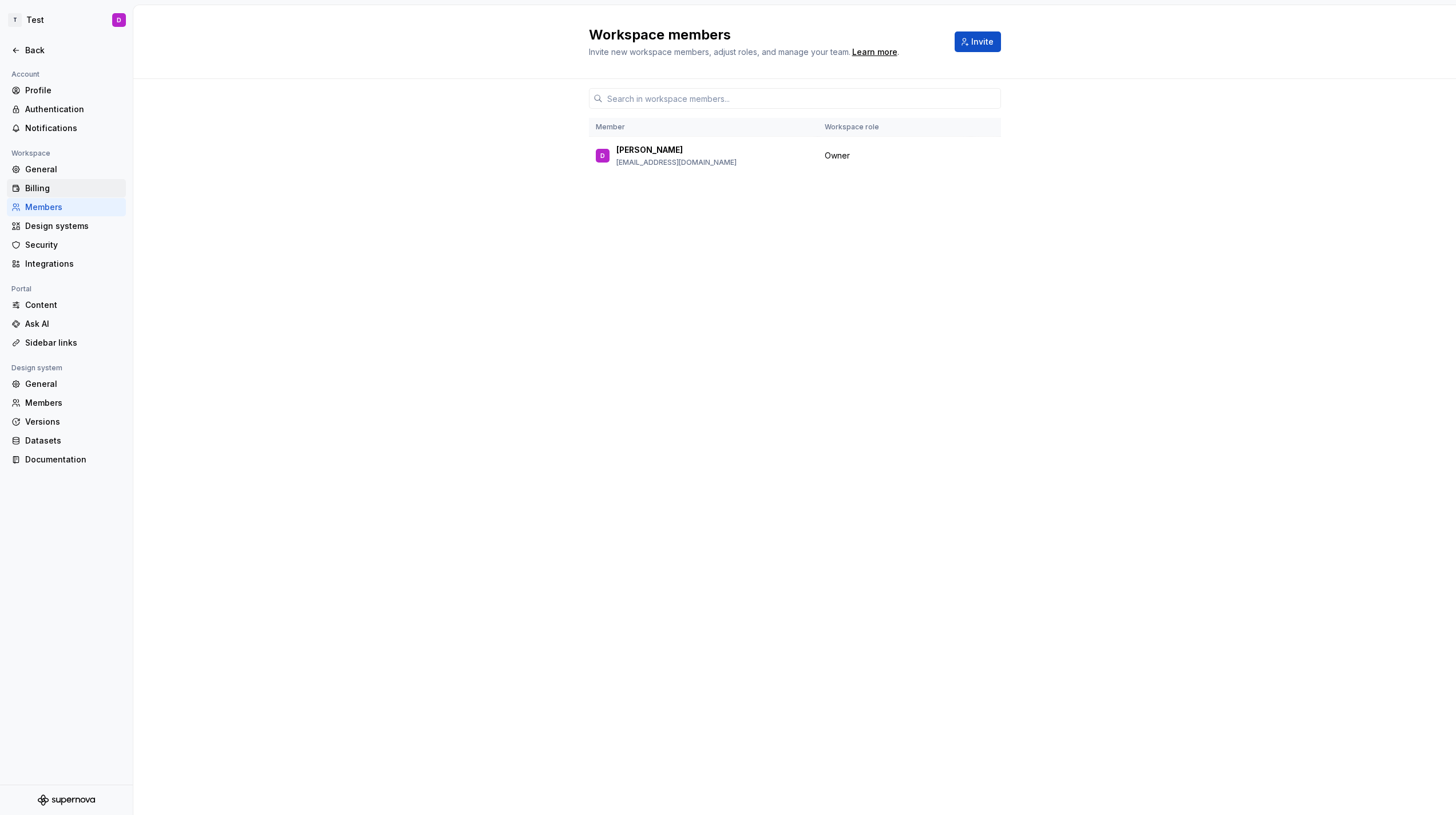
click at [75, 188] on div "Billing" at bounding box center [73, 188] width 96 height 12
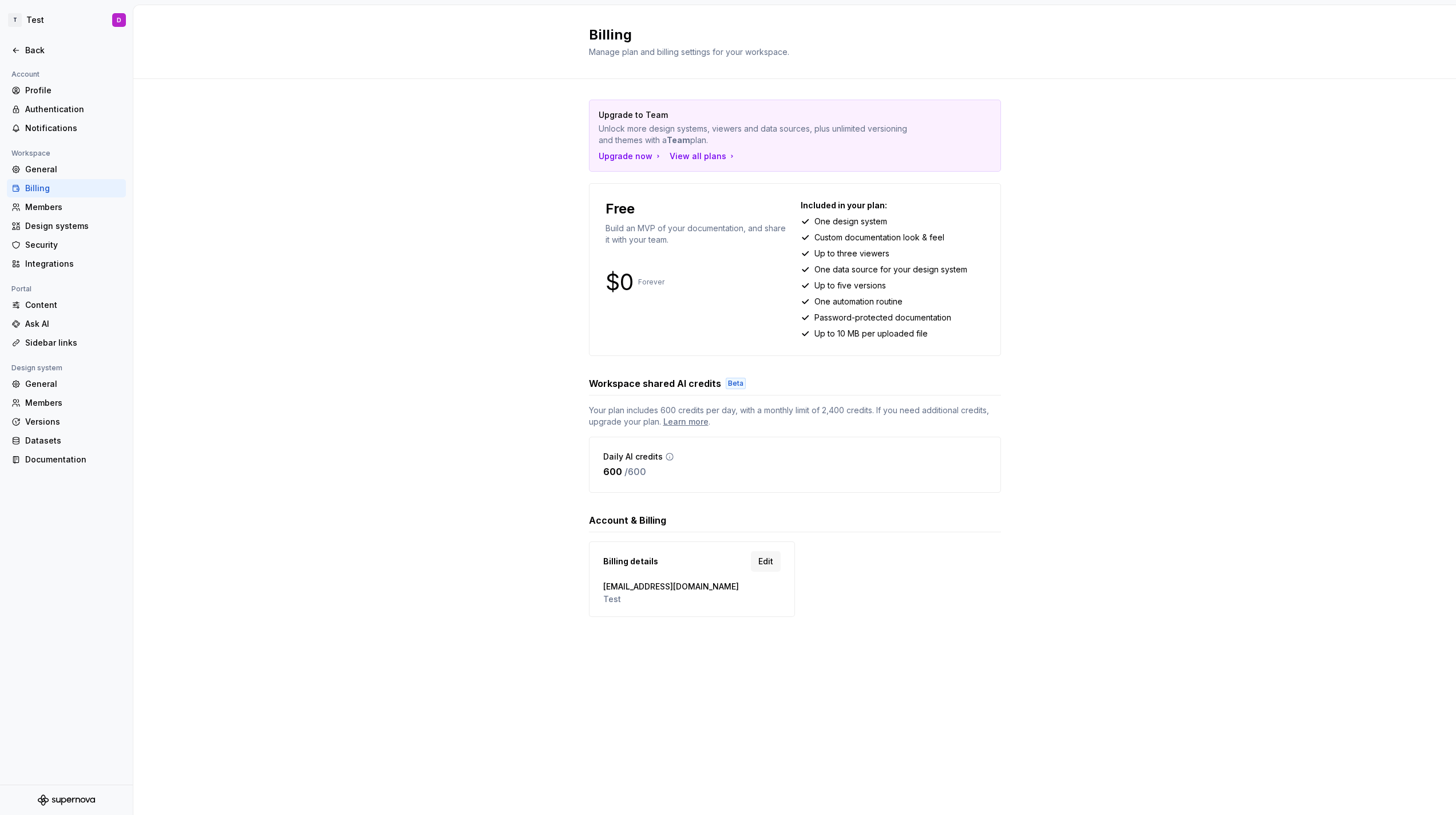
click at [75, 188] on div "Billing" at bounding box center [73, 188] width 96 height 12
click at [674, 155] on div "View all plans" at bounding box center [703, 156] width 67 height 12
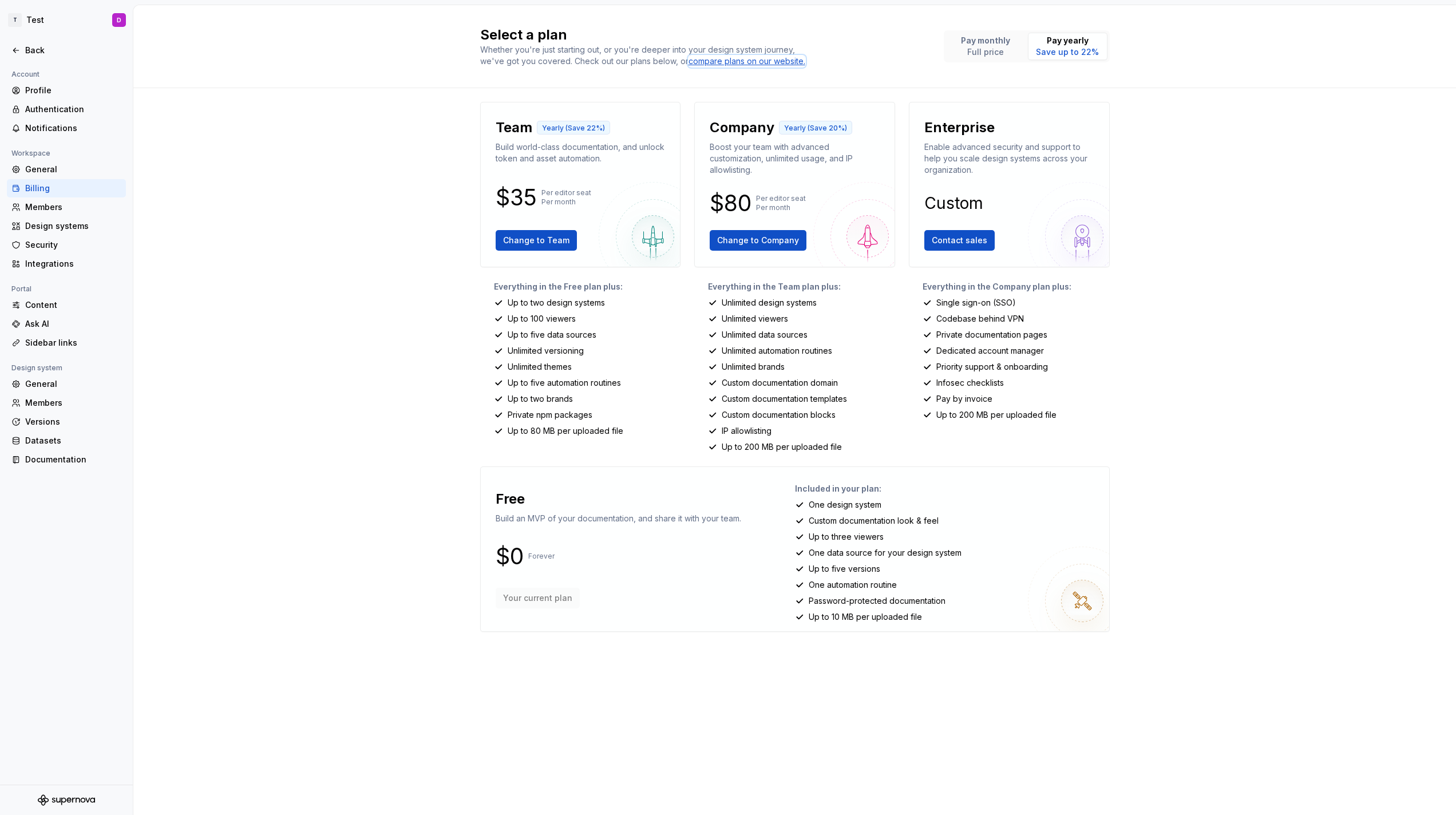
click at [762, 64] on div "compare plans on our website." at bounding box center [747, 61] width 117 height 12
click at [831, 167] on p "Boost your team with advanced customization, unlimited usage, and IP allowlisti…" at bounding box center [795, 158] width 170 height 34
drag, startPoint x: 755, startPoint y: 199, endPoint x: 806, endPoint y: 198, distance: 51.0
click at [806, 198] on div "$80 Per editor seat Per month" at bounding box center [795, 203] width 170 height 18
drag, startPoint x: 758, startPoint y: 205, endPoint x: 799, endPoint y: 204, distance: 41.0
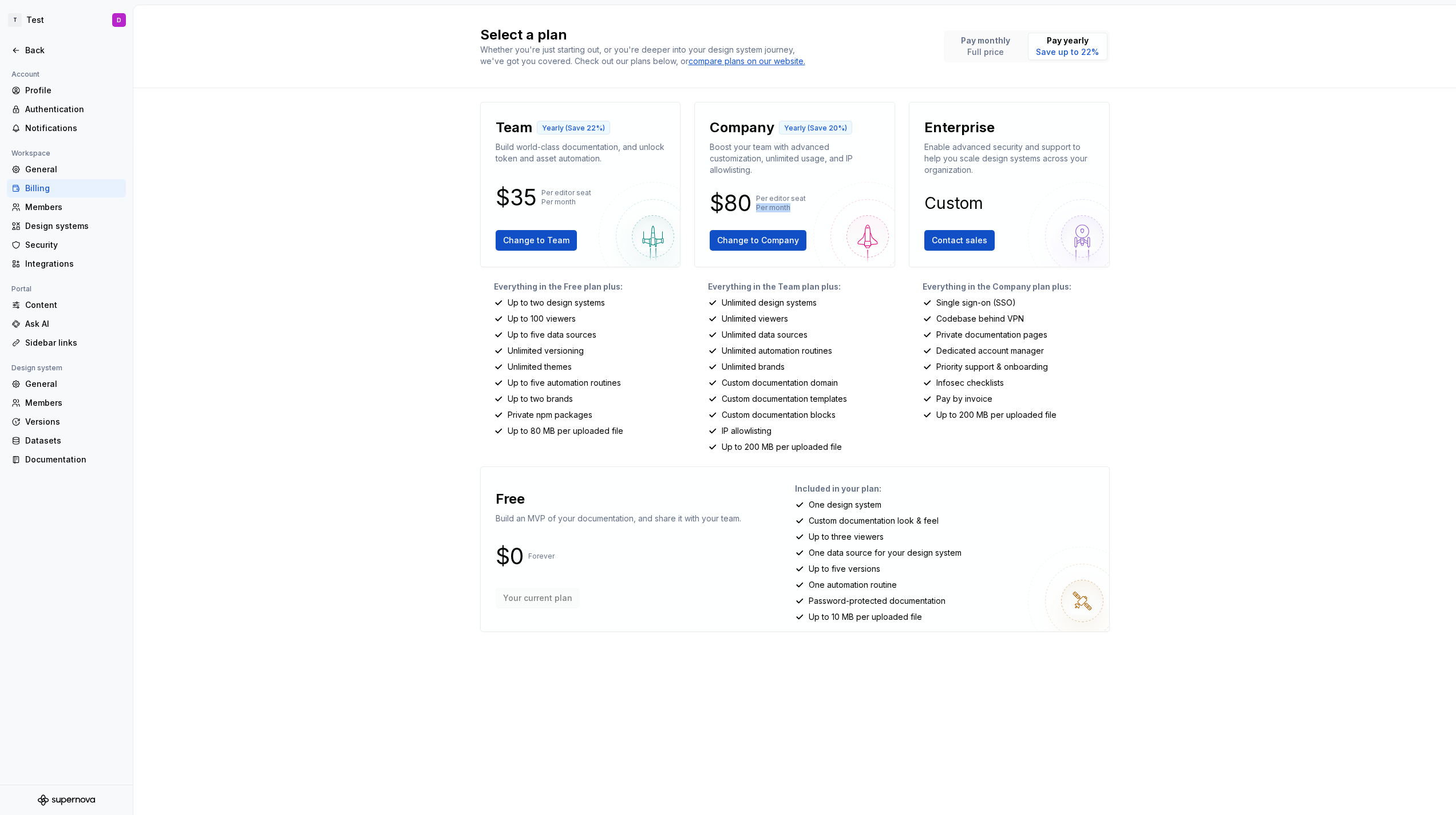
click at [799, 204] on p "Per editor seat Per month" at bounding box center [781, 203] width 50 height 18
click at [50, 255] on div "Integrations" at bounding box center [66, 264] width 119 height 18
click at [50, 239] on div "Security" at bounding box center [73, 245] width 96 height 12
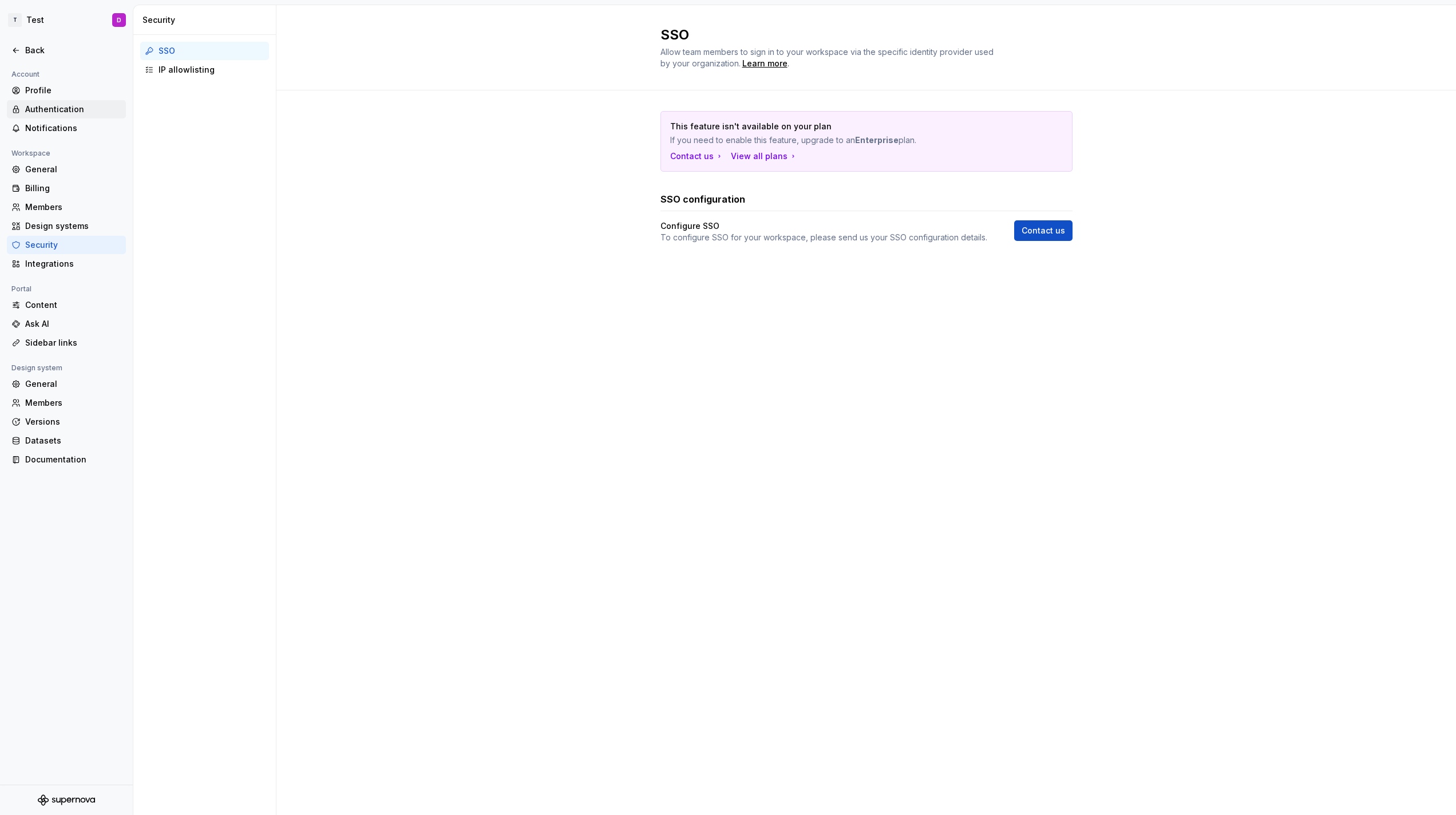
click at [54, 115] on div "Authentication" at bounding box center [73, 110] width 96 height 12
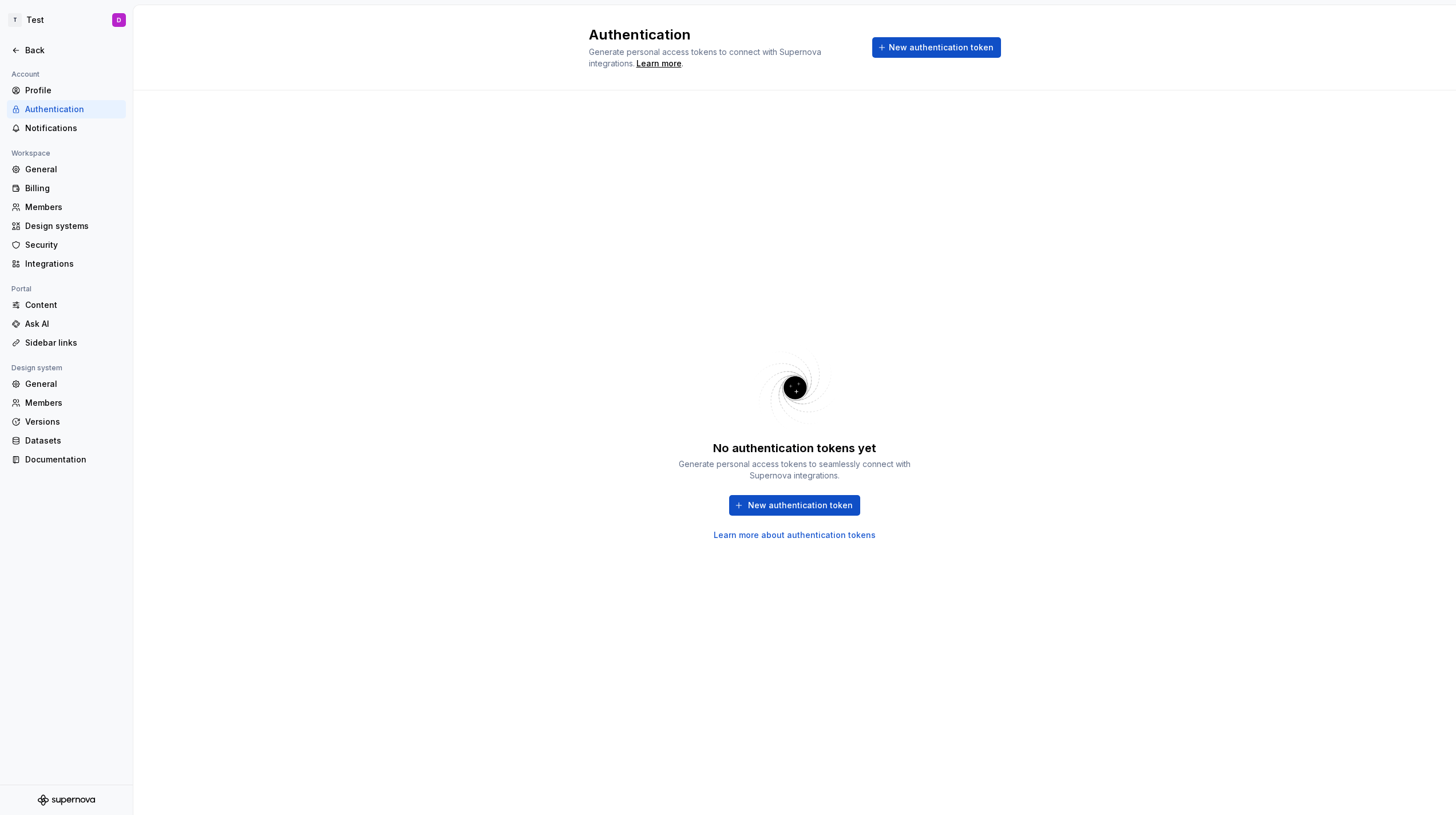
click at [59, 103] on div "Authentication" at bounding box center [66, 109] width 119 height 18
click at [64, 92] on div "Profile" at bounding box center [73, 90] width 96 height 12
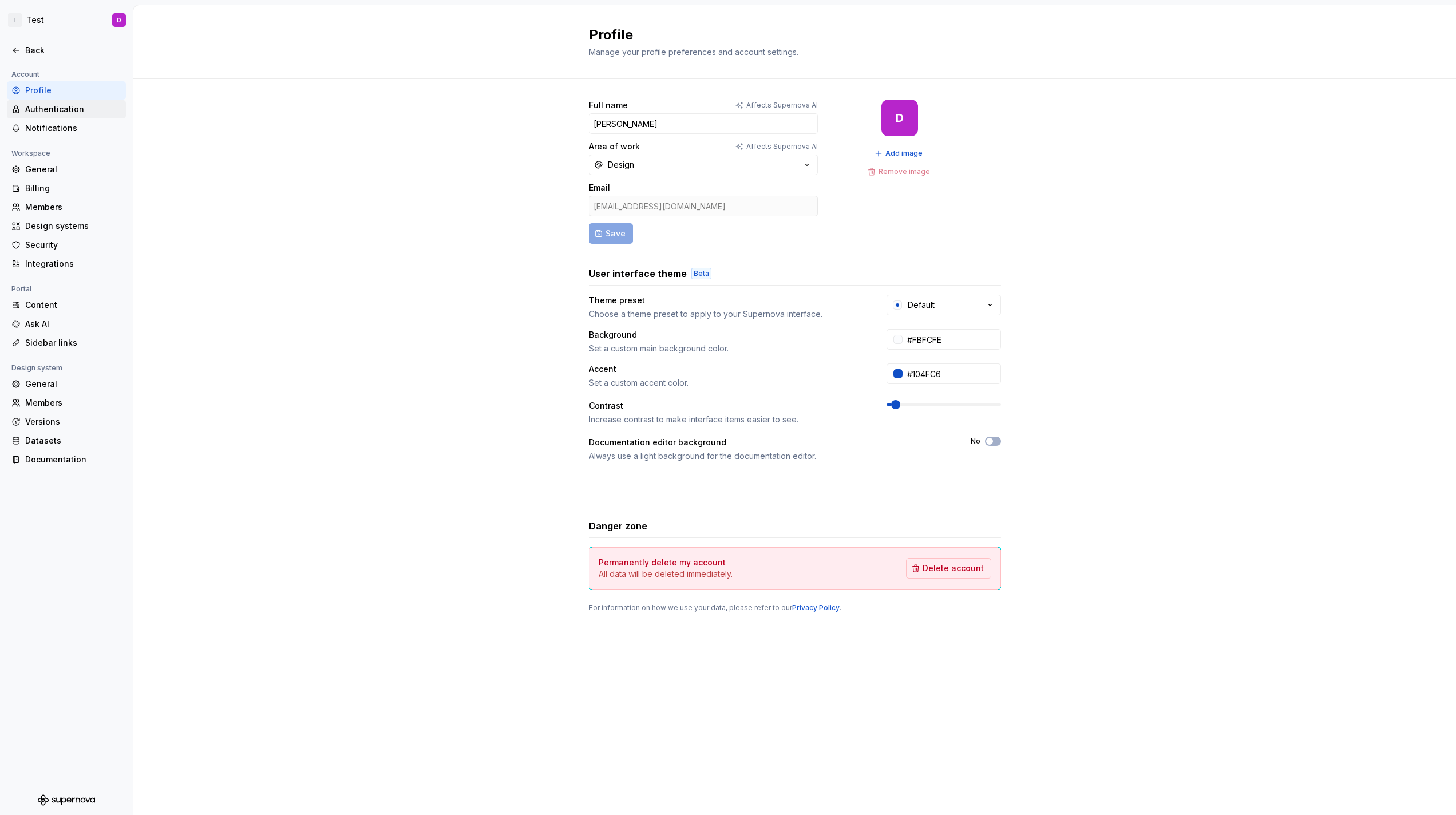
click at [60, 103] on div "Authentication" at bounding box center [66, 109] width 119 height 18
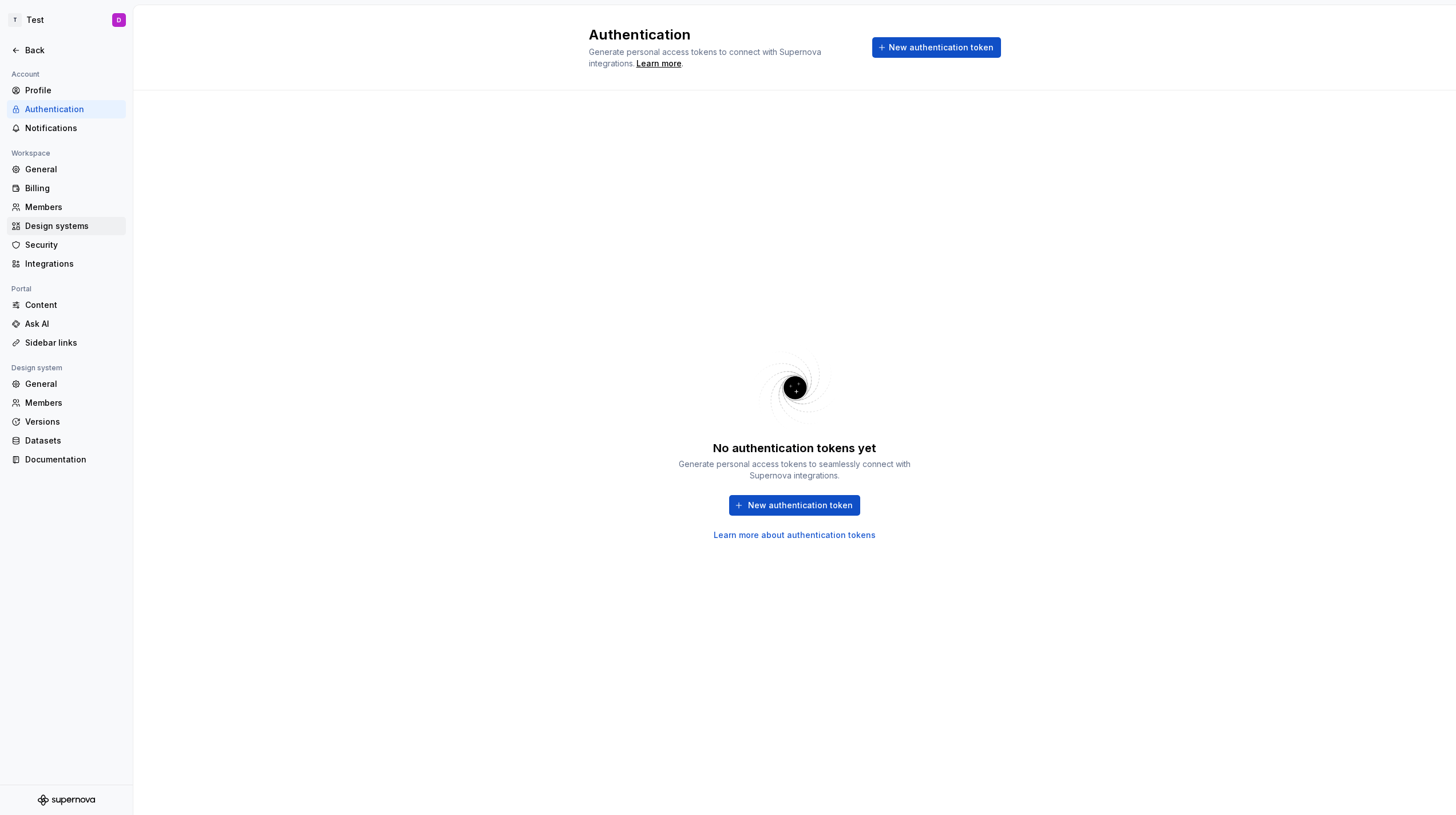
click at [57, 222] on div "Design systems" at bounding box center [73, 226] width 96 height 12
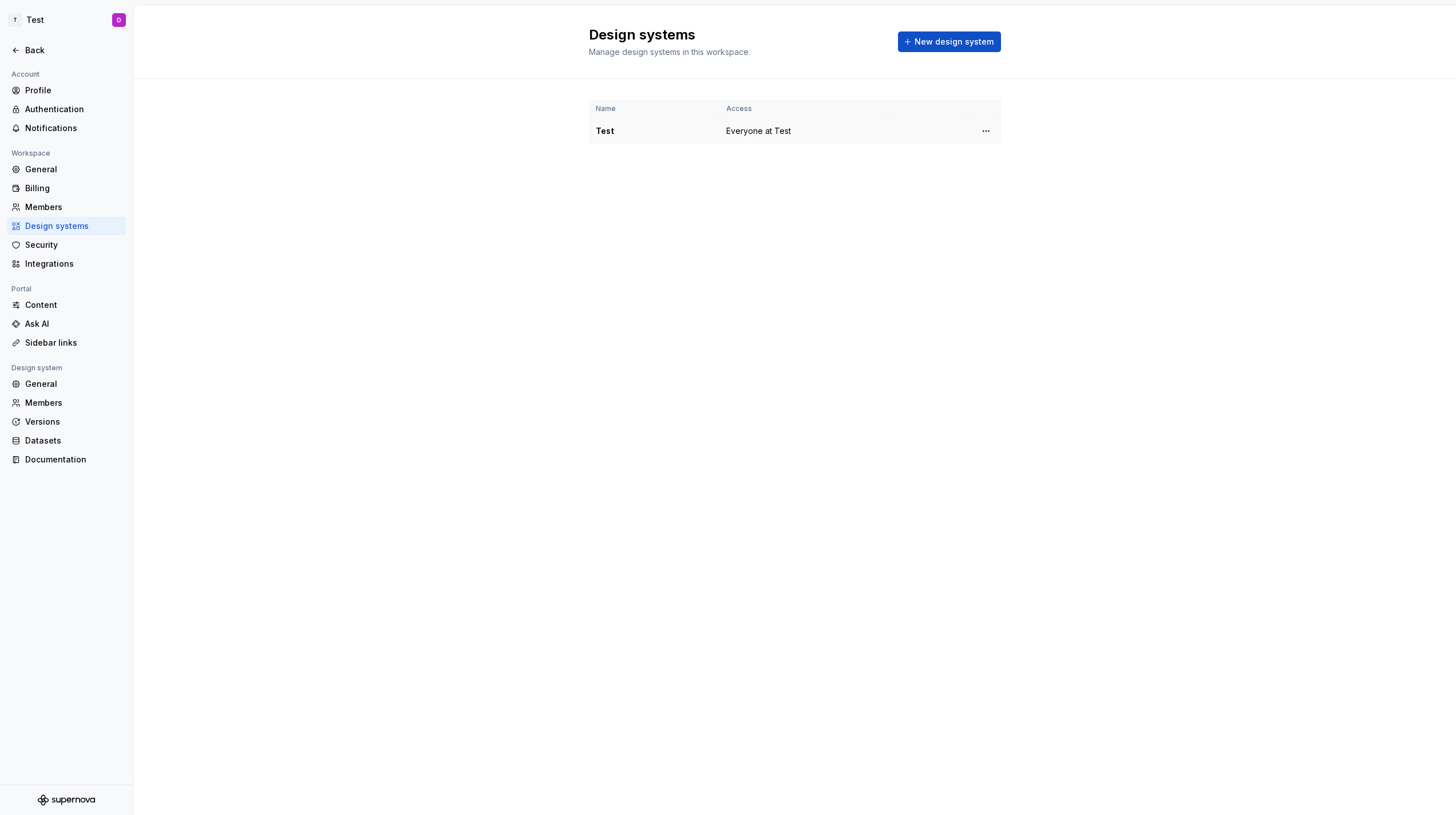
click at [645, 137] on td "Test" at bounding box center [654, 132] width 130 height 26
drag, startPoint x: 635, startPoint y: 135, endPoint x: 626, endPoint y: 135, distance: 9.0
click at [629, 135] on div "Test" at bounding box center [654, 131] width 117 height 12
click at [606, 131] on div "Test" at bounding box center [654, 131] width 117 height 12
click at [685, 28] on h2 "Design systems" at bounding box center [736, 35] width 295 height 18
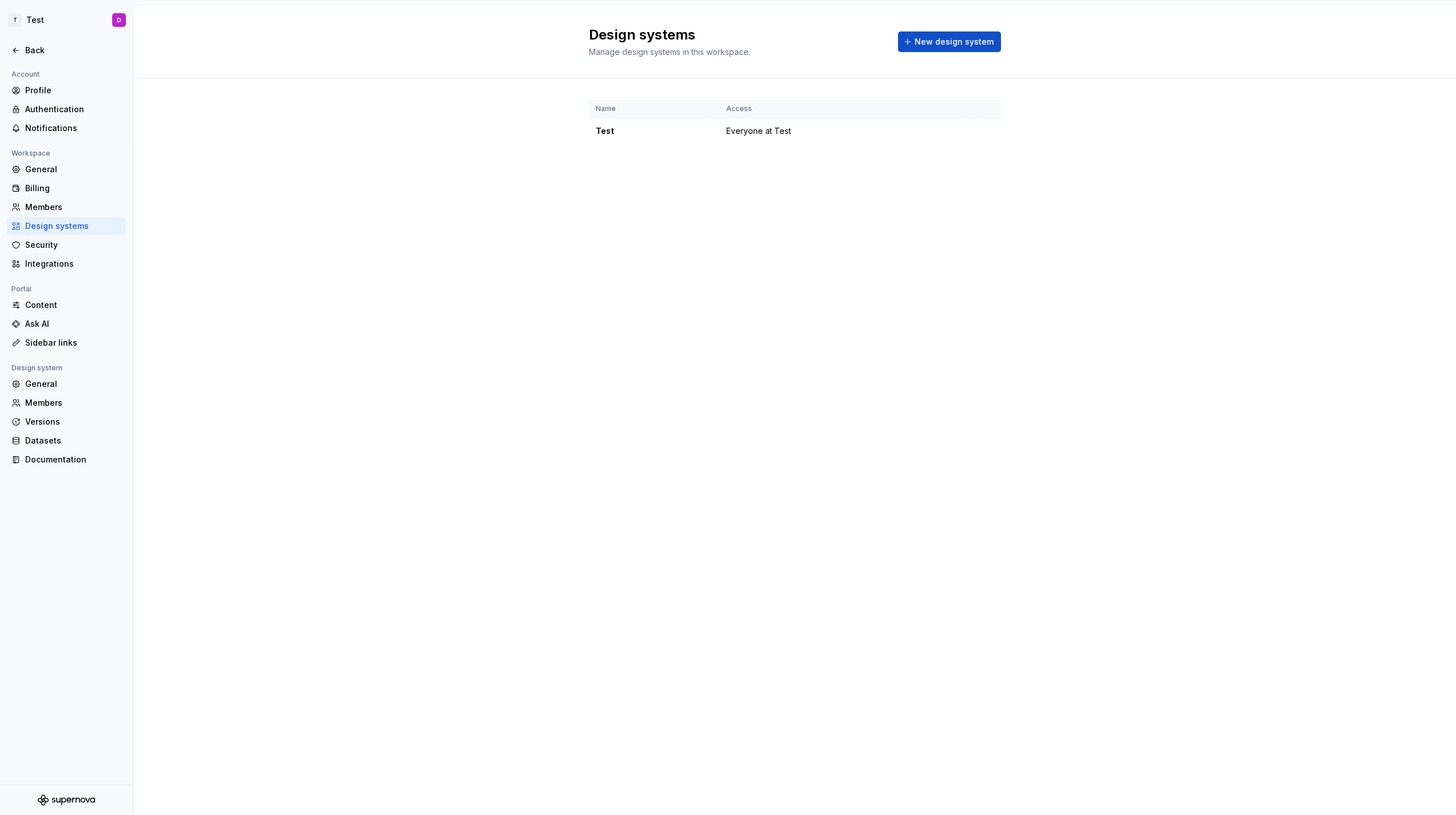
click at [676, 37] on h2 "Design systems" at bounding box center [736, 35] width 295 height 18
click at [737, 129] on span "Everyone at Test" at bounding box center [758, 131] width 64 height 12
click at [10, 22] on html "T Test D Back Account Profile Authentication Notifications Workspace General Bi…" at bounding box center [728, 408] width 1456 height 815
click at [508, 120] on html "T Test D Back Account Profile Authentication Notifications Workspace General Bi…" at bounding box center [728, 408] width 1456 height 815
click at [231, 146] on div "Name Access Test Everyone at Test" at bounding box center [794, 133] width 1323 height 108
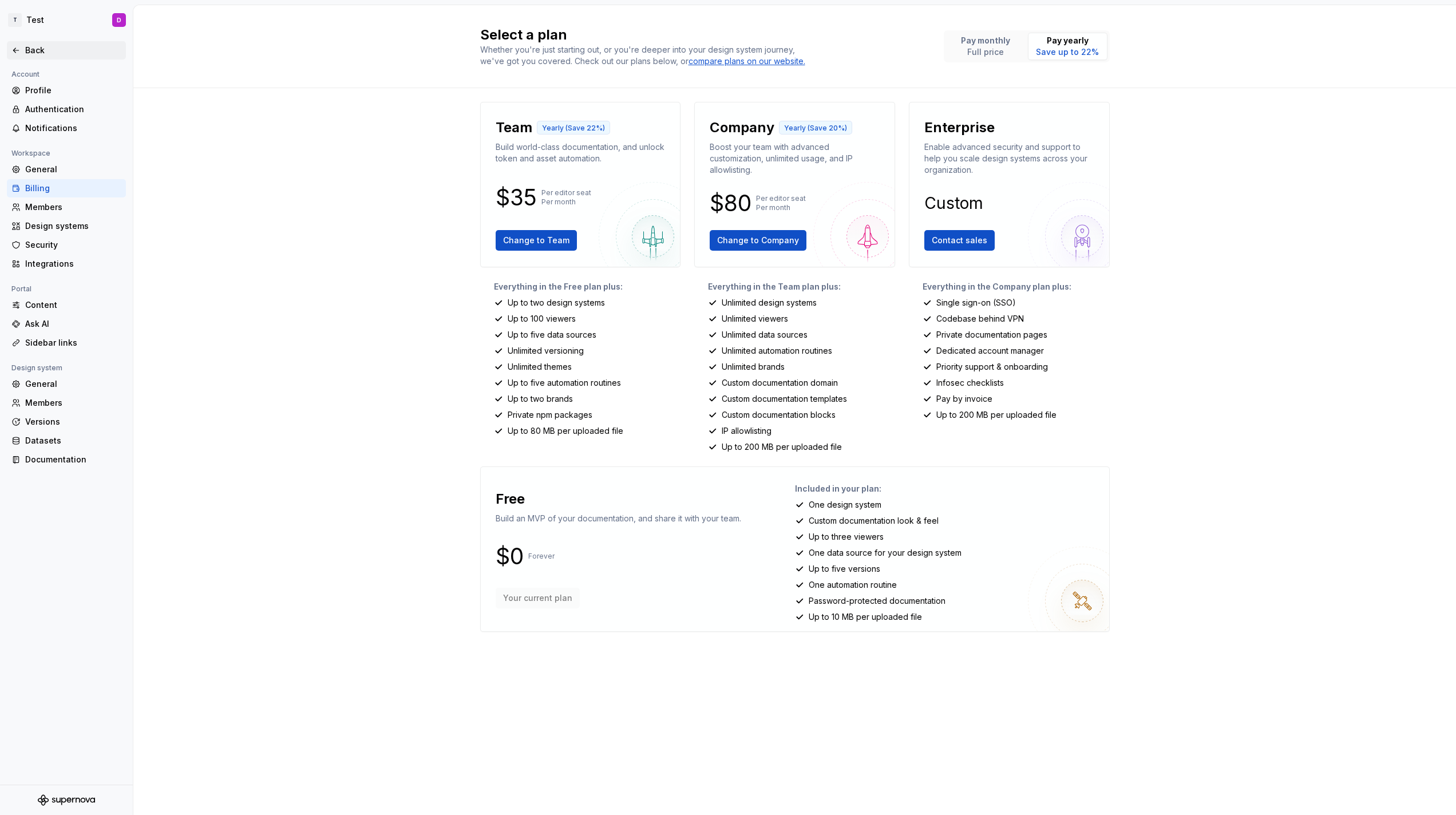
click at [25, 50] on div "Back" at bounding box center [66, 50] width 110 height 12
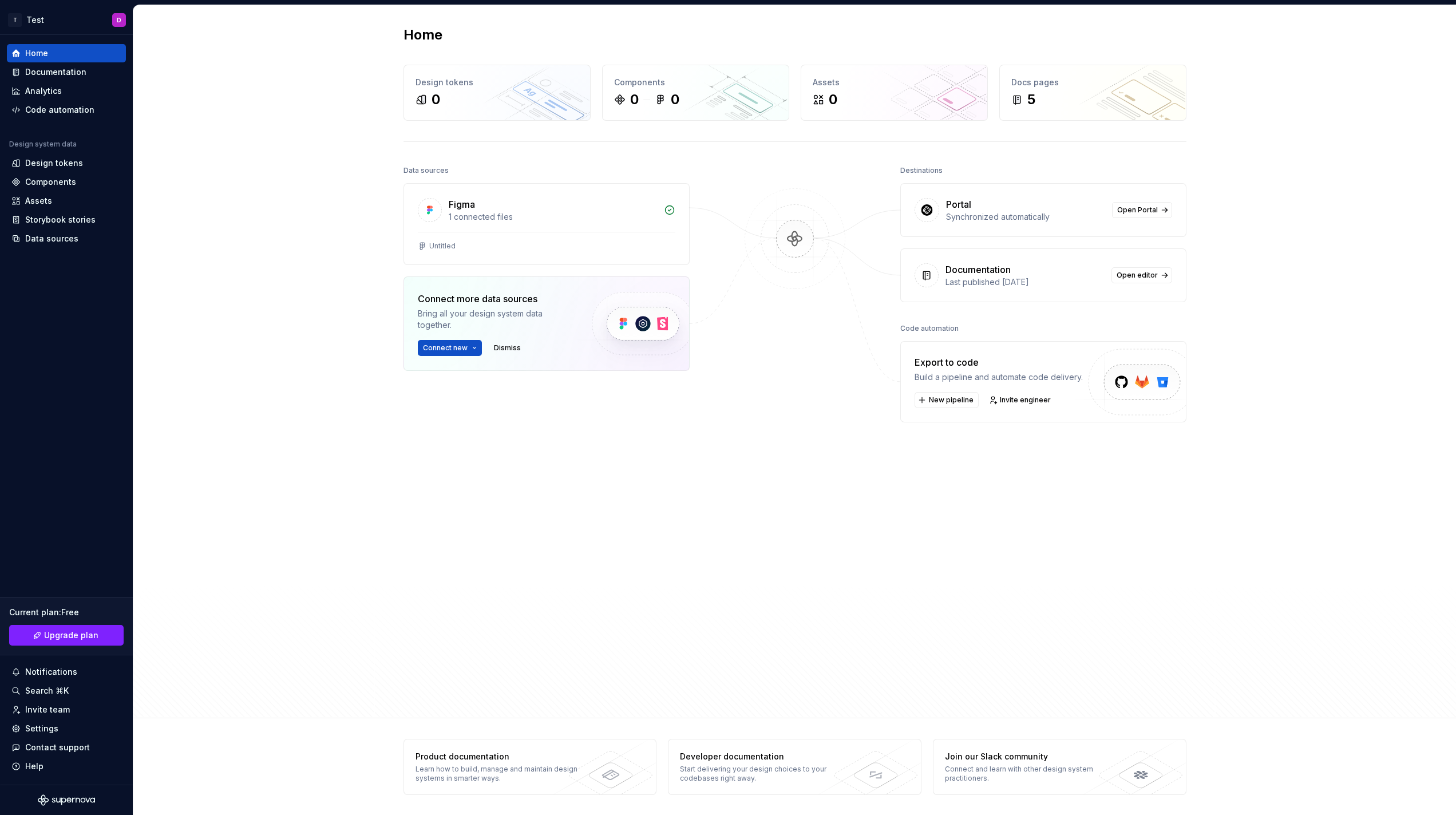
click at [678, 558] on div "Data sources Figma 1 connected files Untitled Connect more data sources Bring a…" at bounding box center [547, 407] width 286 height 489
click at [1142, 214] on span "Open Portal" at bounding box center [1137, 210] width 41 height 9
click at [920, 634] on div "Destinations Portal Synchronized automatically Open Portal Documentation Last p…" at bounding box center [1043, 407] width 286 height 489
click at [956, 381] on div "Build a pipeline and automate code delivery." at bounding box center [998, 377] width 168 height 12
click at [947, 406] on button "New pipeline" at bounding box center [946, 400] width 64 height 16
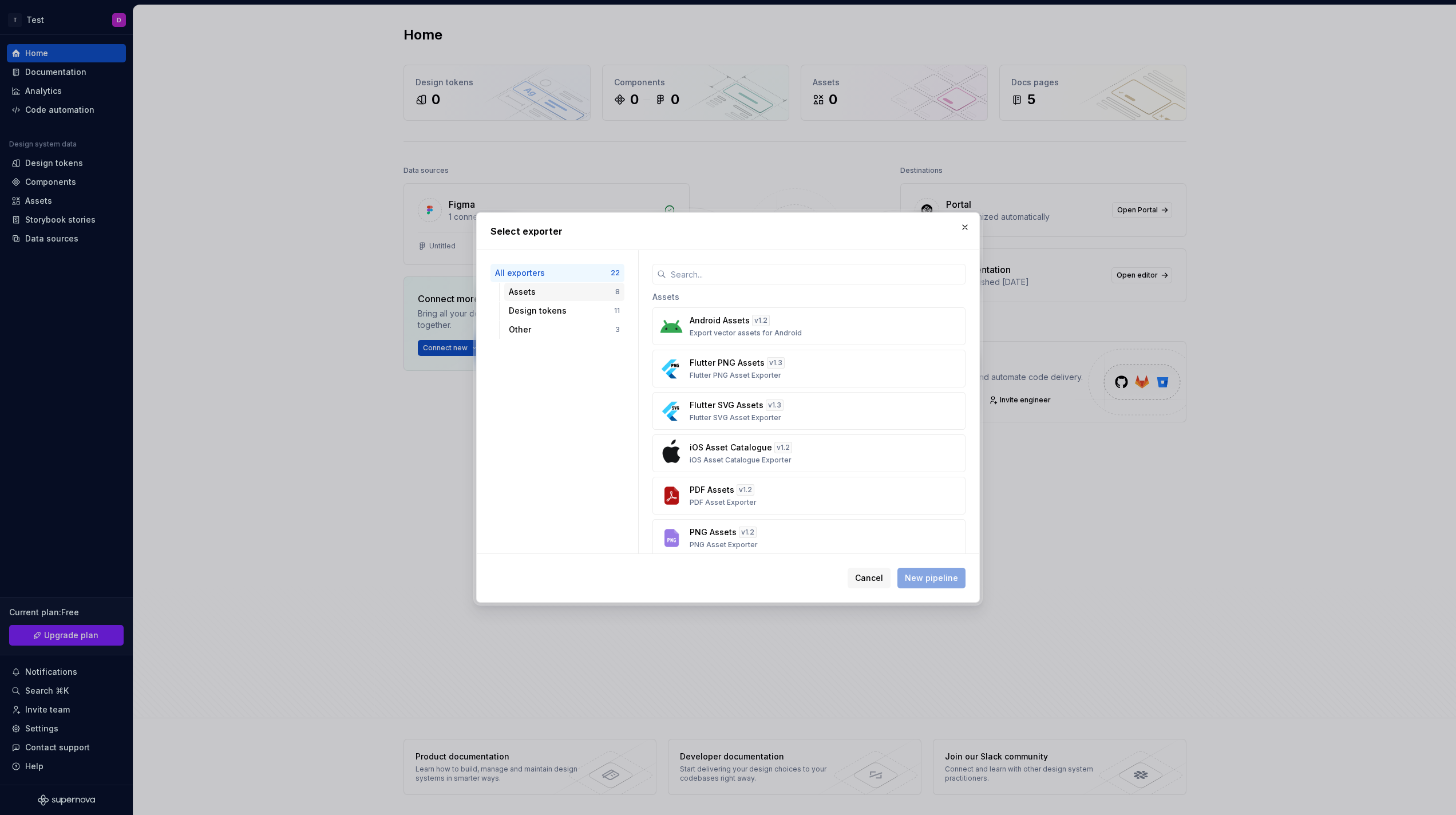
click at [508, 295] on div "Assets 8" at bounding box center [564, 291] width 120 height 18
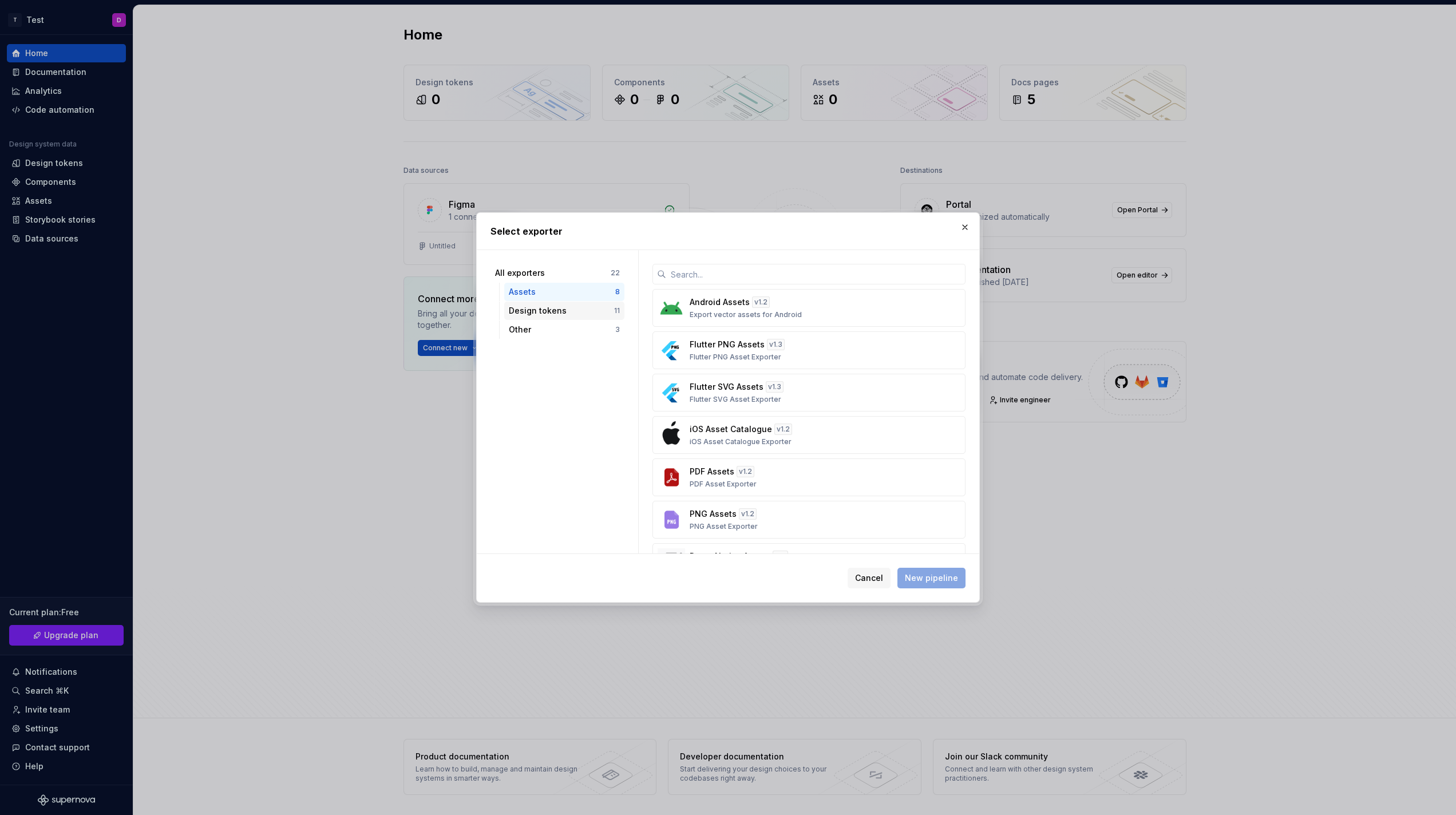
click at [525, 309] on div "Design tokens" at bounding box center [561, 311] width 105 height 12
click at [526, 329] on div "Other" at bounding box center [562, 329] width 106 height 12
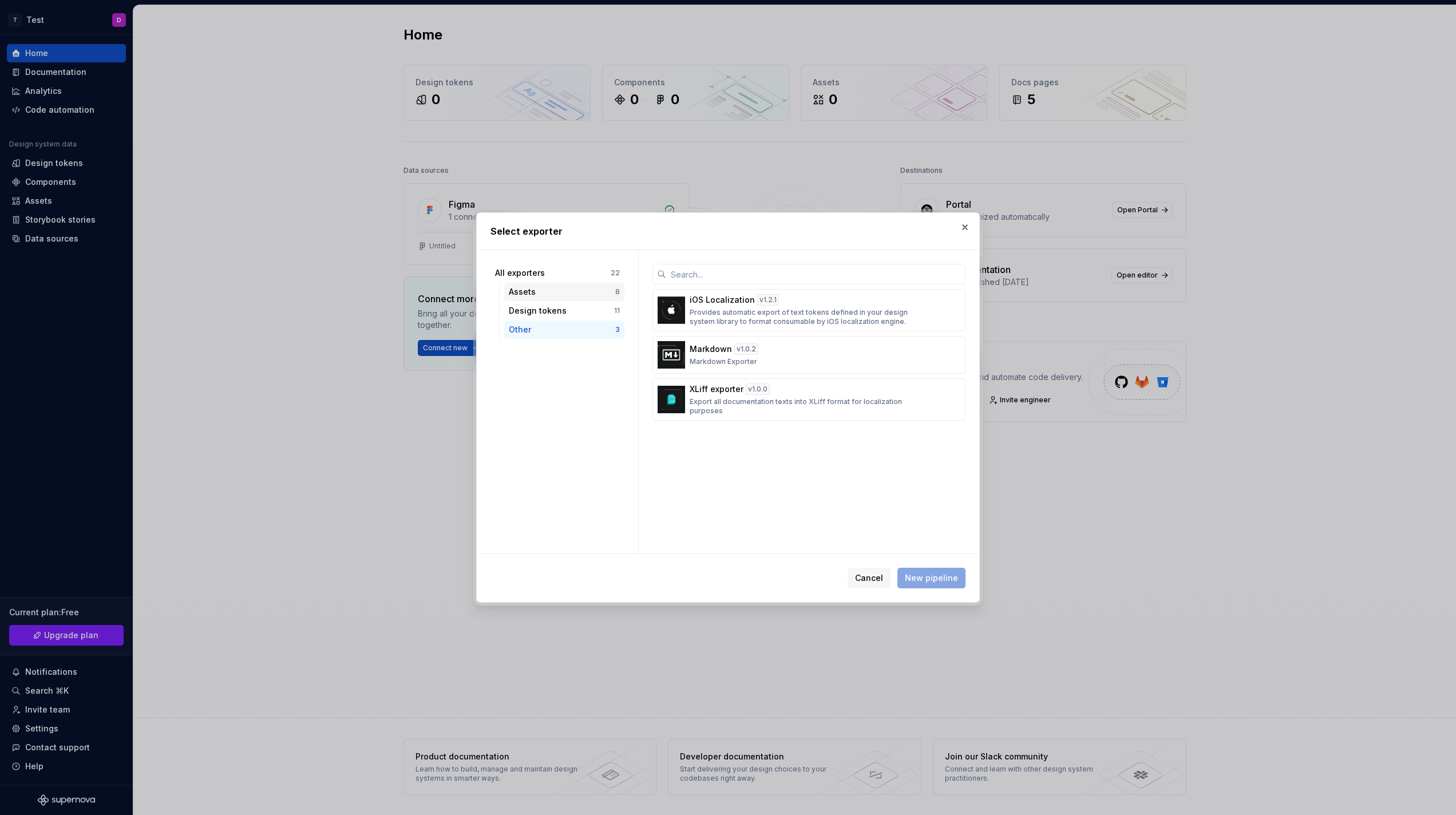
click at [528, 298] on div "Assets 8" at bounding box center [564, 291] width 120 height 18
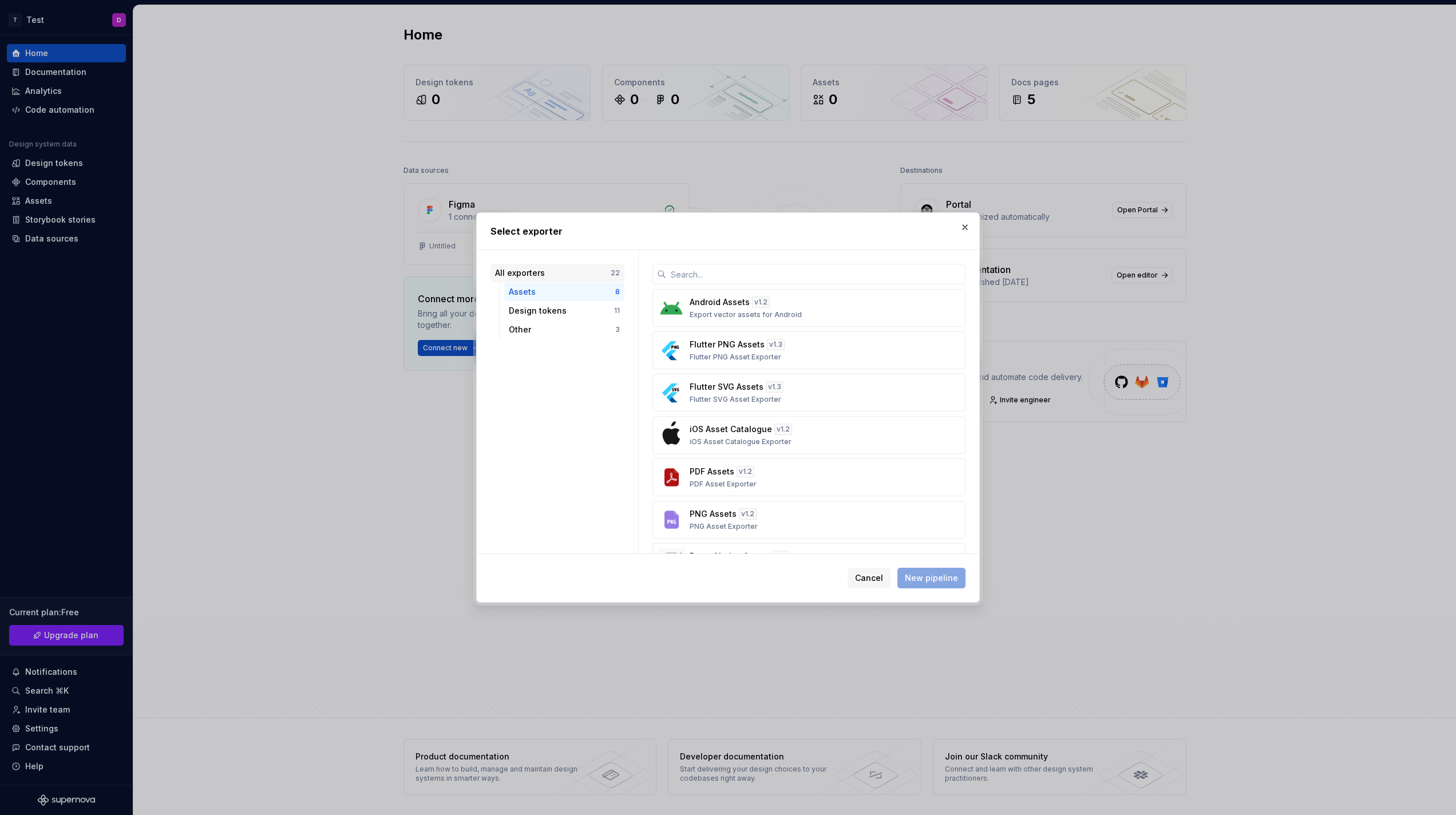
click at [544, 270] on div "All exporters" at bounding box center [553, 273] width 115 height 12
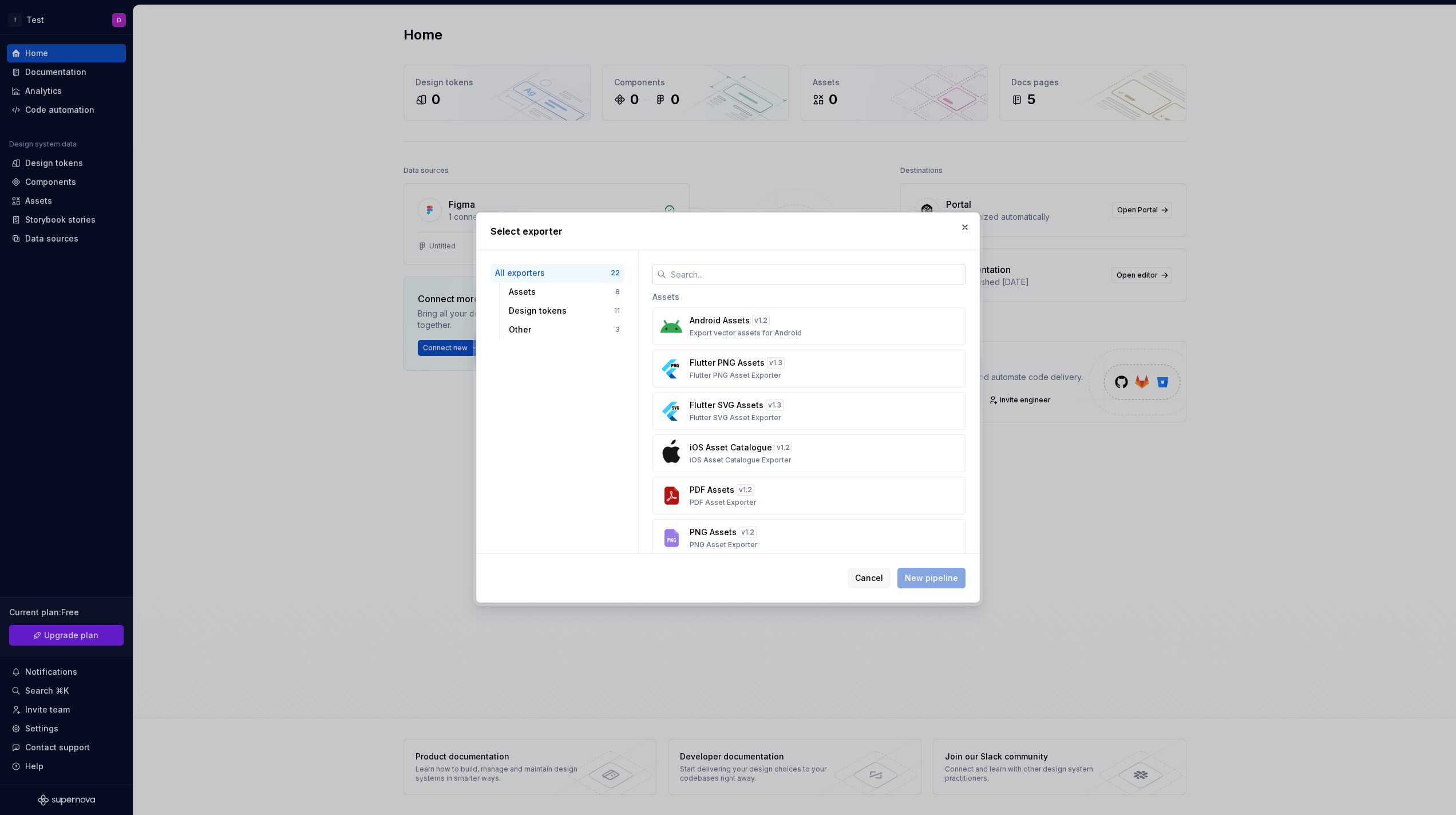
click at [685, 279] on input "text" at bounding box center [816, 274] width 299 height 21
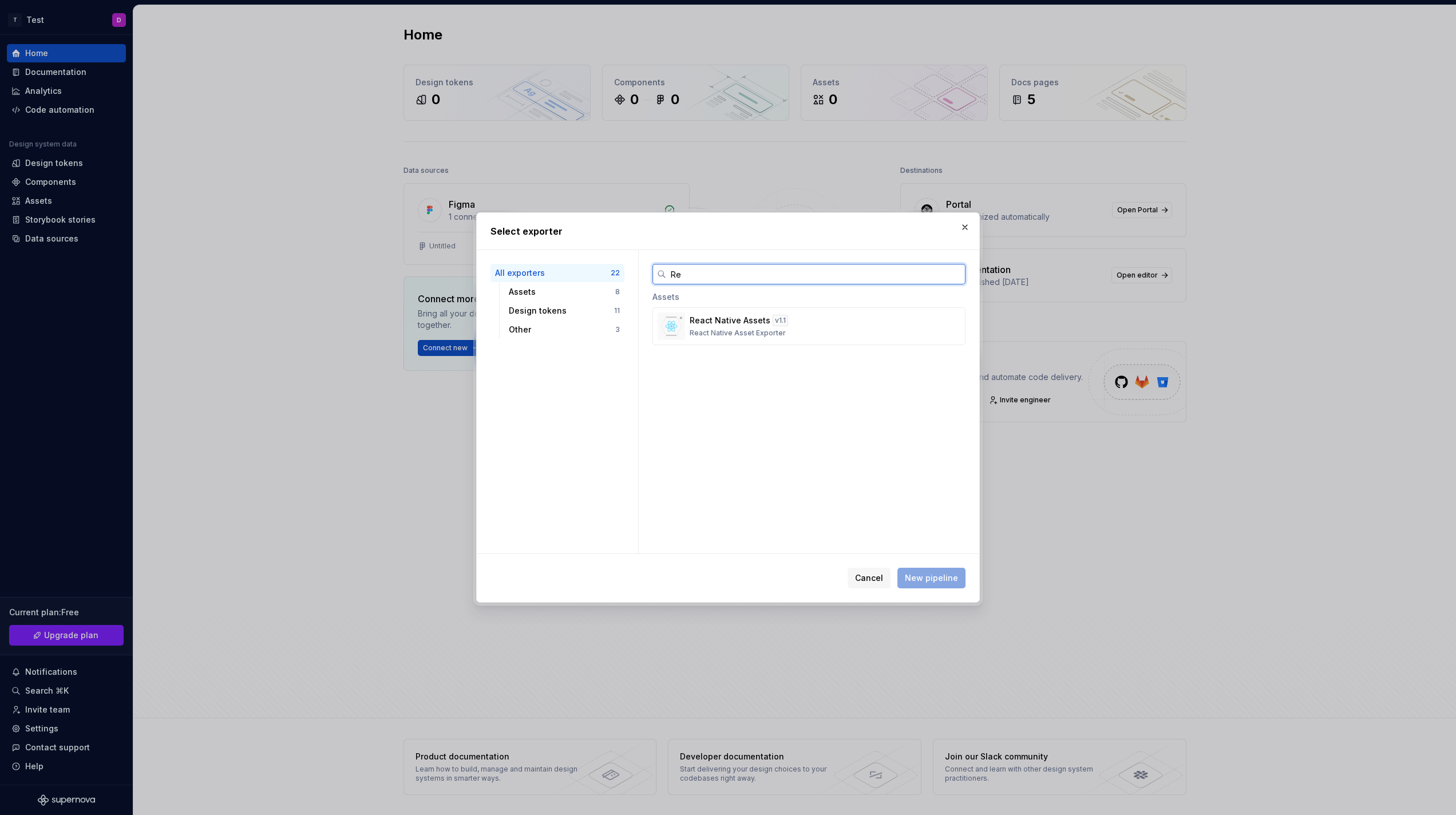
type input "R"
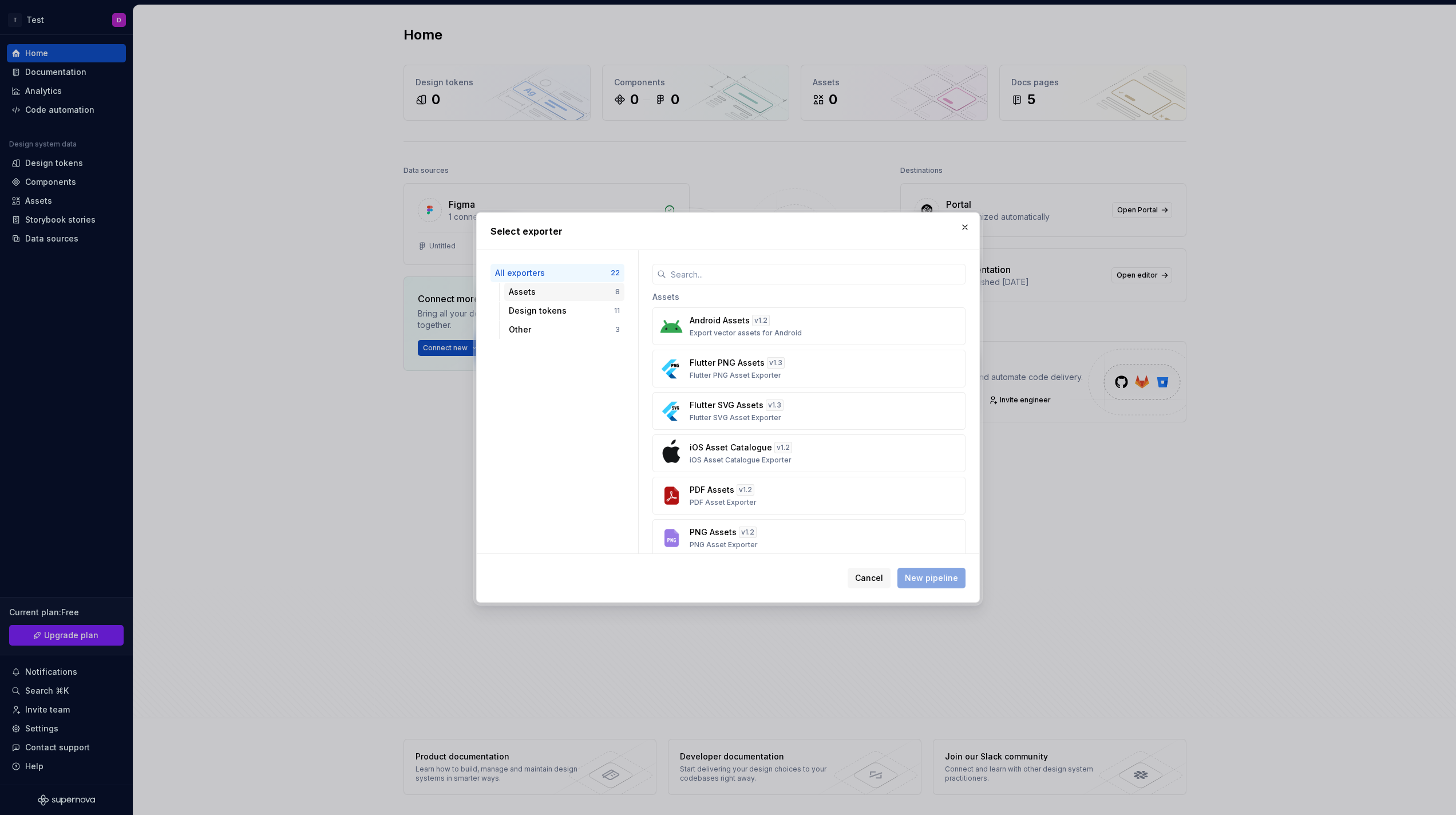
click at [527, 298] on div "Assets 8" at bounding box center [564, 291] width 120 height 18
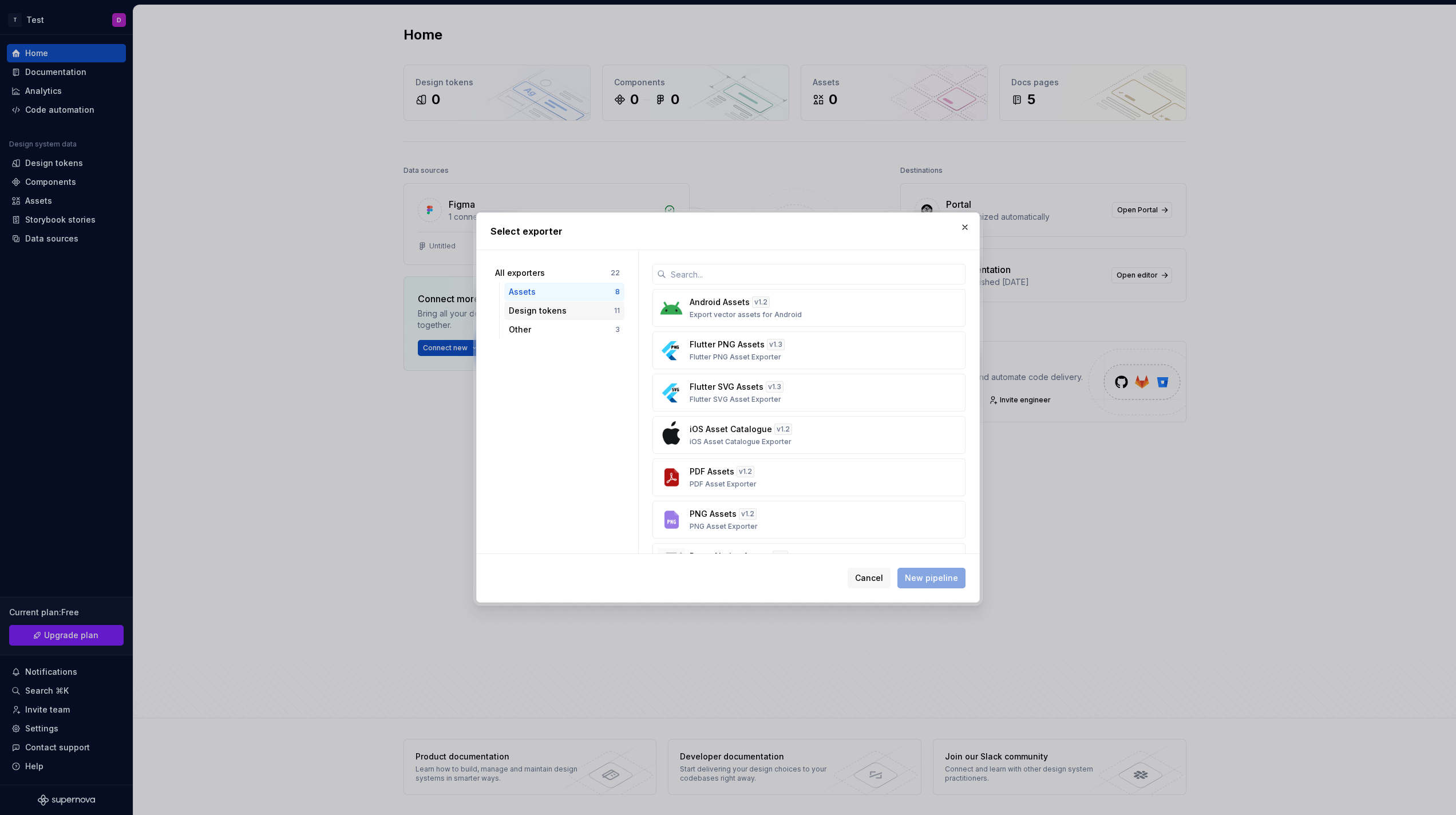
click at [533, 302] on div "Design tokens 11" at bounding box center [564, 311] width 120 height 18
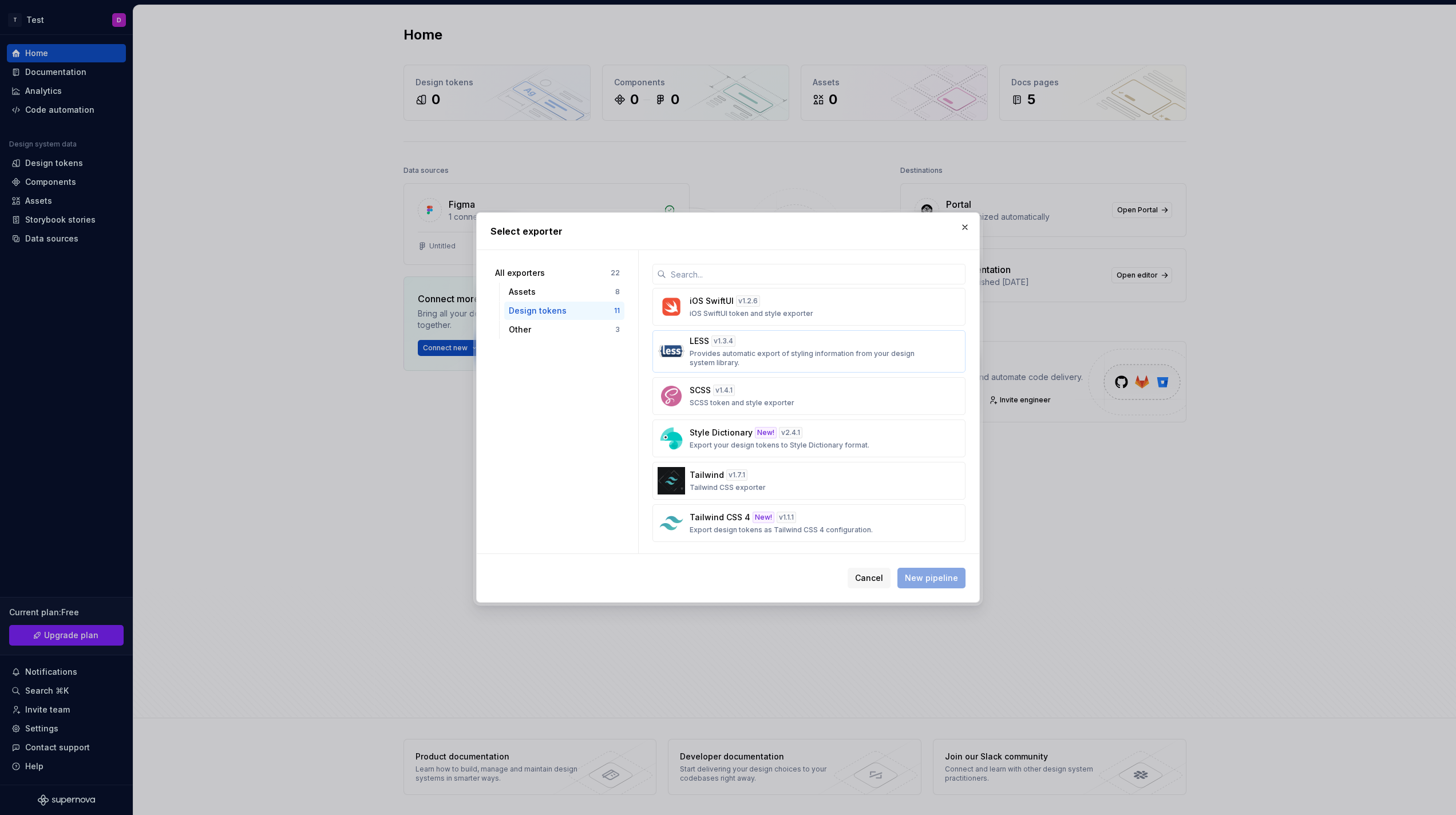
scroll to position [215, 0]
click at [535, 331] on div "Other" at bounding box center [562, 329] width 106 height 12
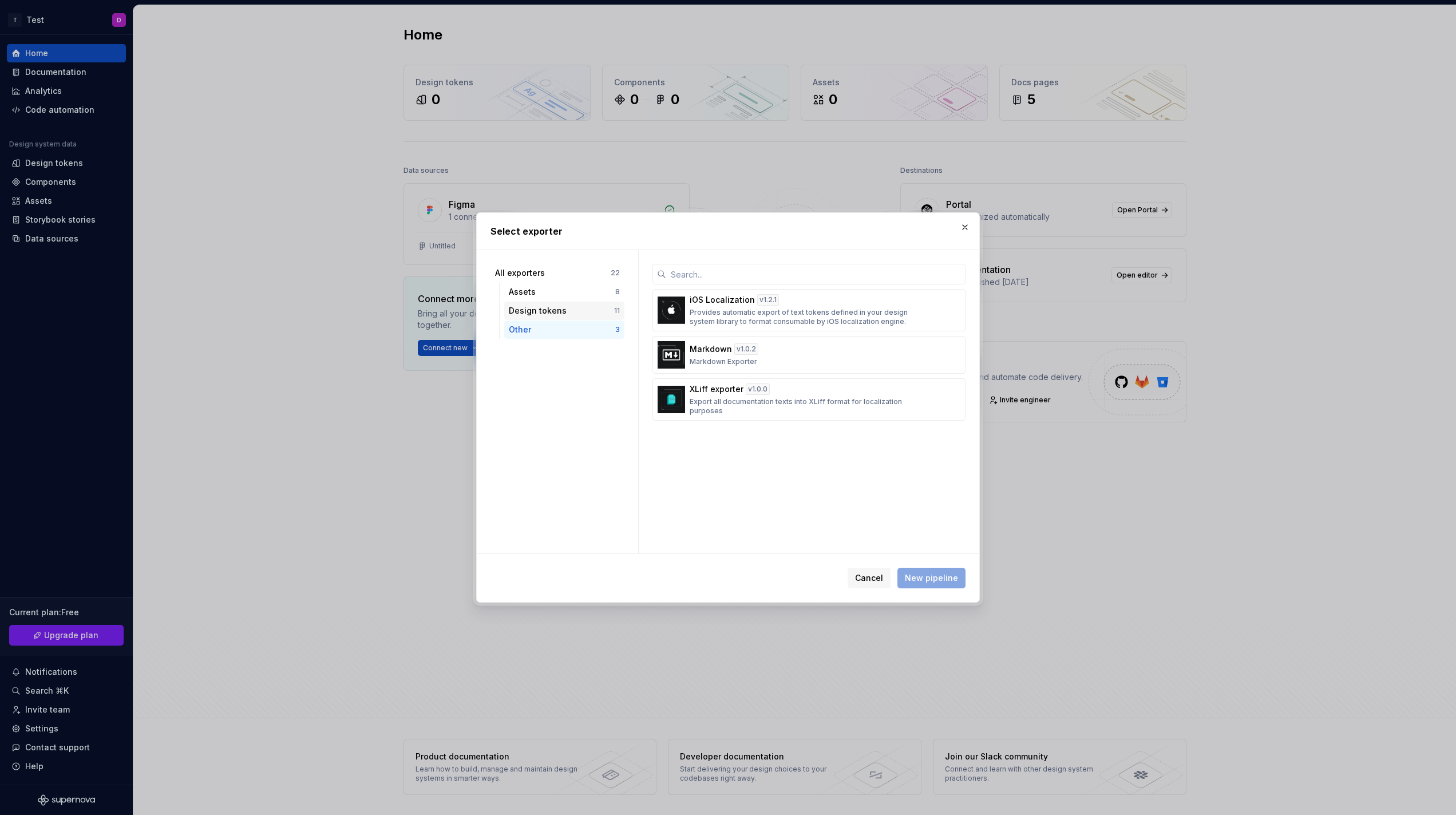
click at [558, 315] on div "Design tokens" at bounding box center [561, 311] width 105 height 12
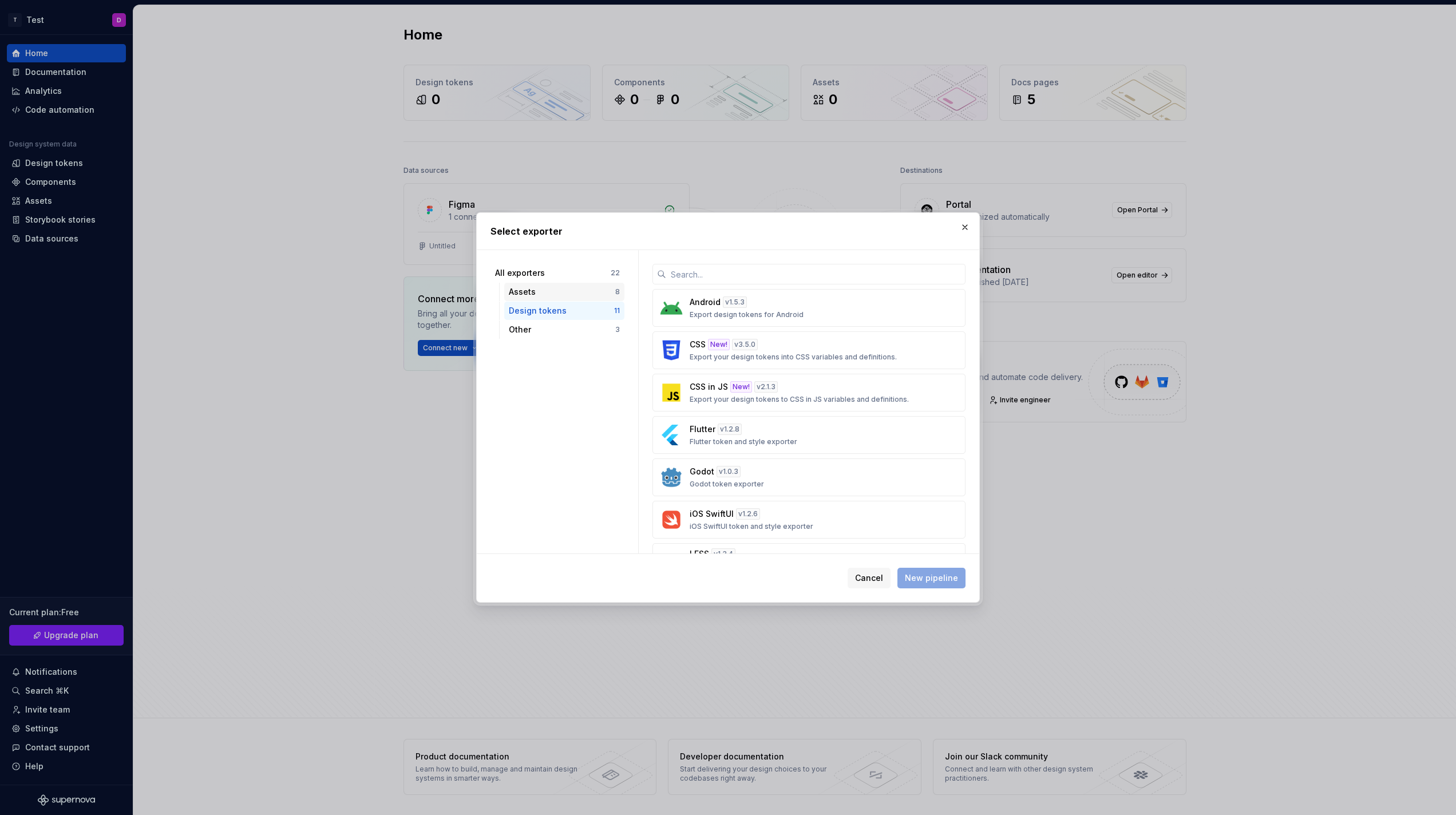
click at [546, 285] on div "Assets 8" at bounding box center [564, 291] width 120 height 18
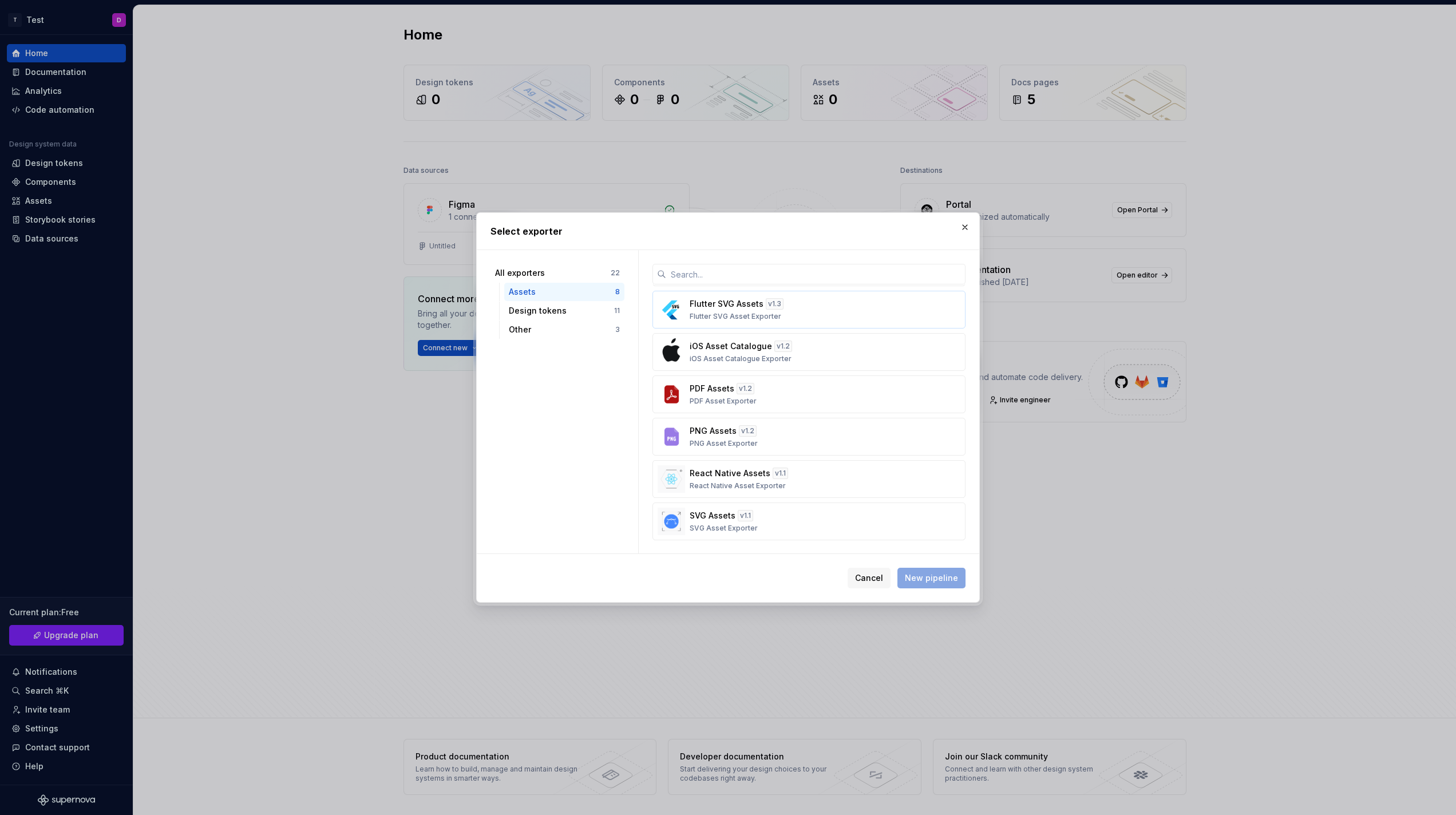
scroll to position [84, 0]
click at [789, 499] on div "Android Assets v 1.2 Export vector assets for Android Flutter PNG Assets v 1.3 …" at bounding box center [809, 370] width 313 height 339
click at [802, 484] on div "React Native Assets v 1.1 React Native Asset Exporter" at bounding box center [805, 478] width 231 height 23
click at [932, 576] on span "New pipeline" at bounding box center [931, 578] width 54 height 12
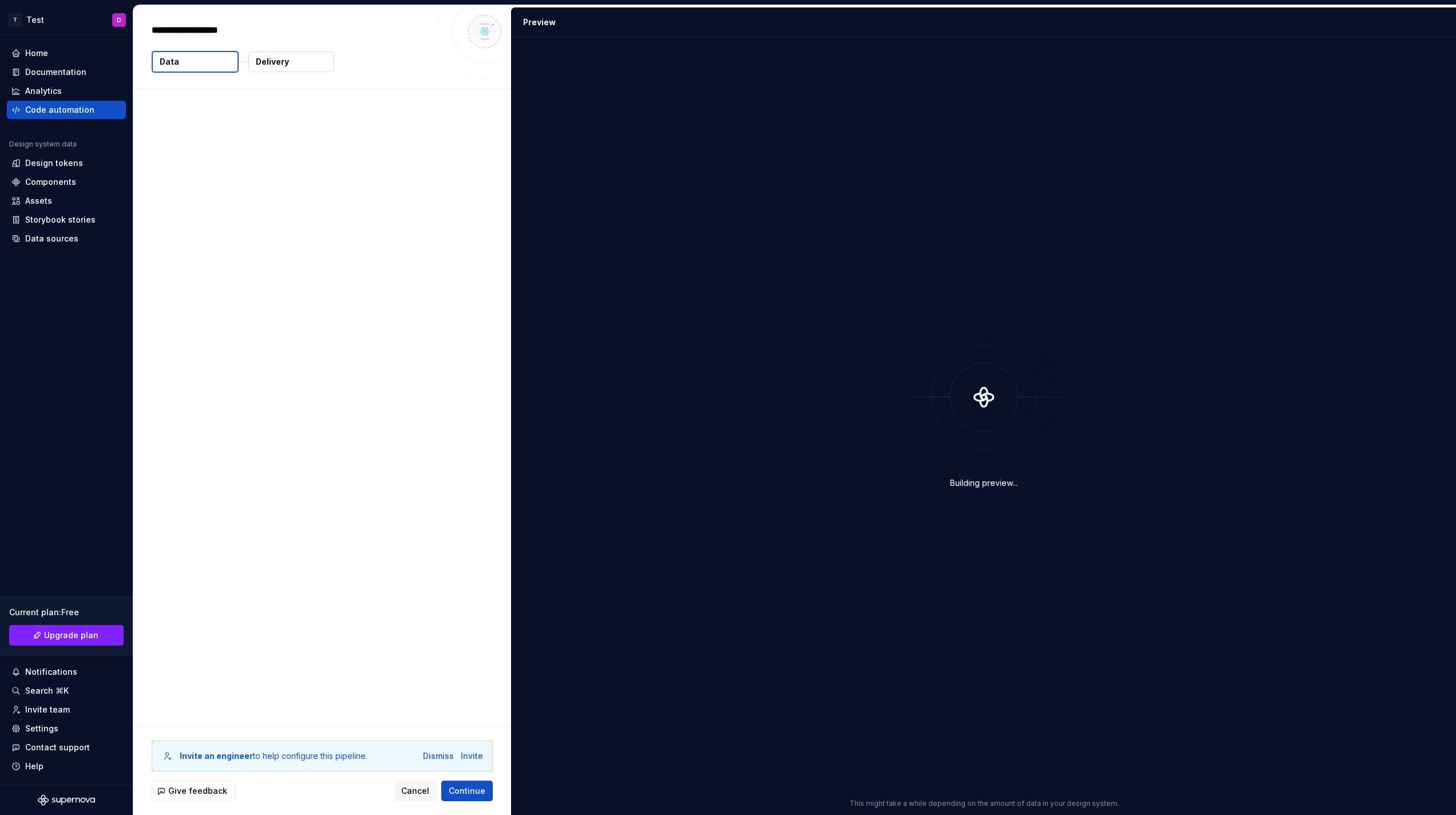
type textarea "*"
click at [173, 123] on p "The following data will be included in this export." at bounding box center [319, 125] width 335 height 12
click at [285, 52] on div "React Native Assets Data Delivery" at bounding box center [322, 47] width 378 height 84
click at [285, 60] on p "Delivery" at bounding box center [272, 62] width 33 height 12
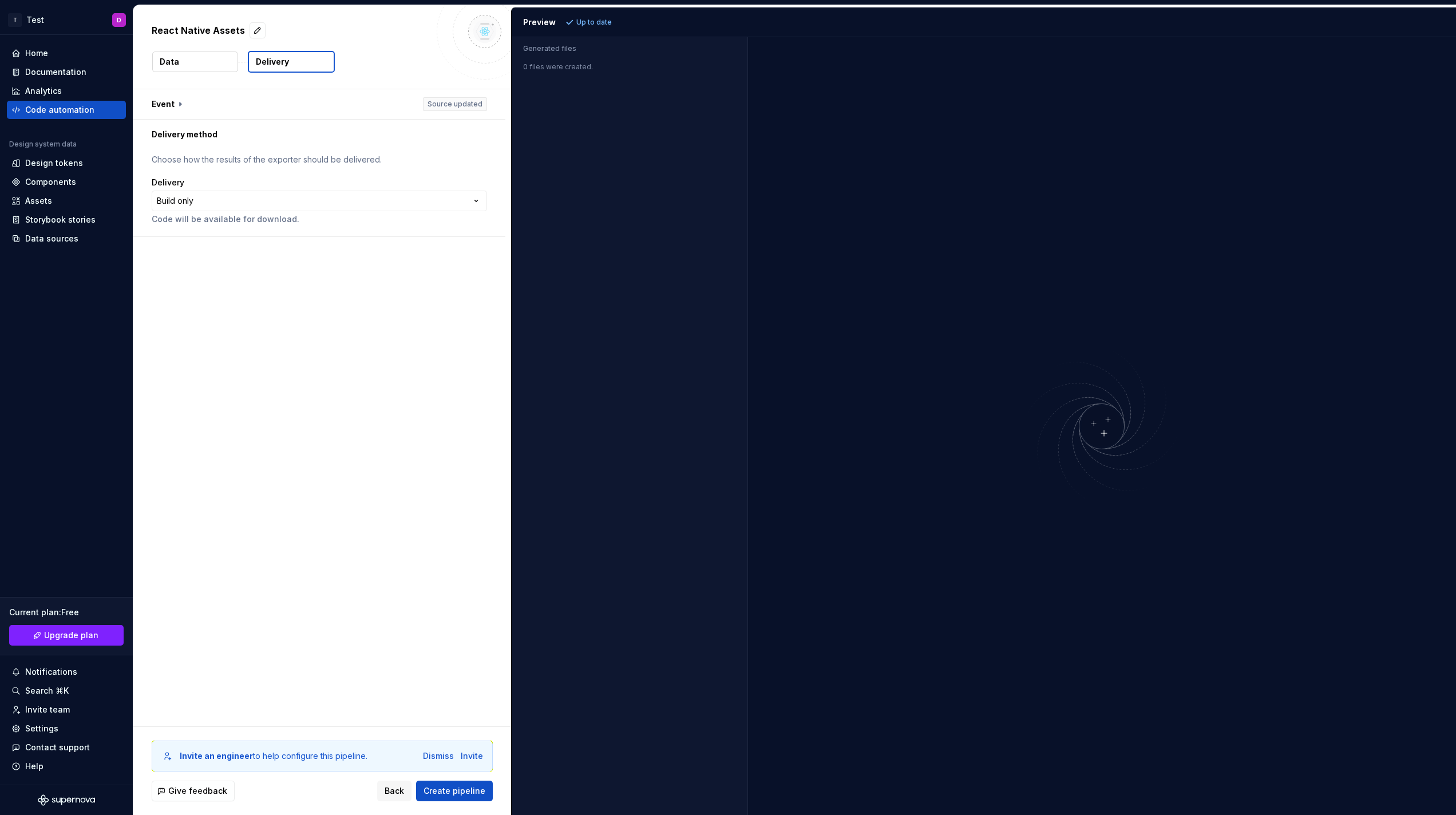
click at [188, 72] on div "Data" at bounding box center [195, 62] width 87 height 22
drag, startPoint x: 94, startPoint y: 104, endPoint x: 426, endPoint y: 732, distance: 710.4
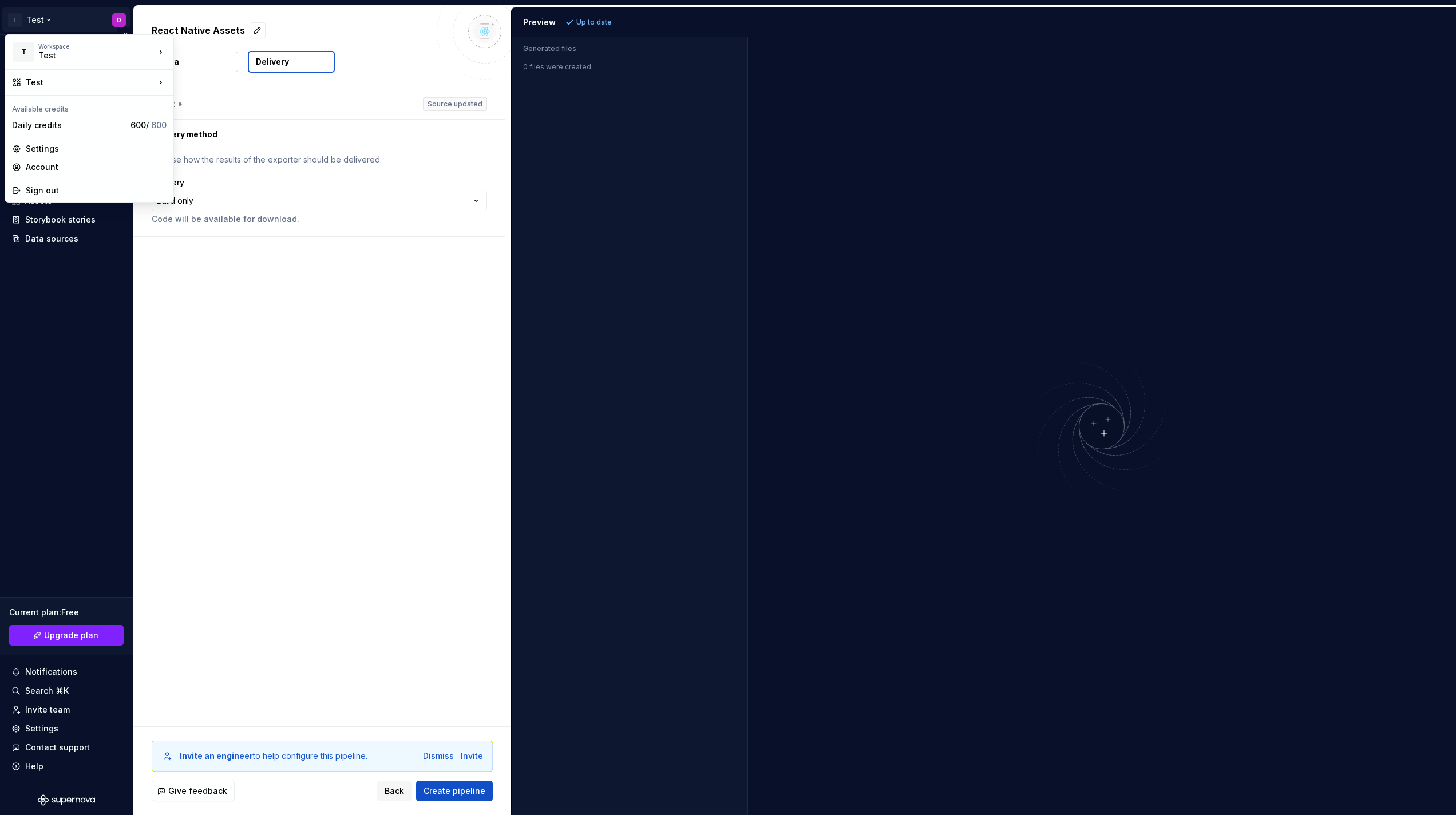
click at [20, 28] on html "**********" at bounding box center [728, 408] width 1456 height 815
click at [49, 191] on div "Sign out" at bounding box center [96, 191] width 141 height 12
